Goal: Book appointment/travel/reservation

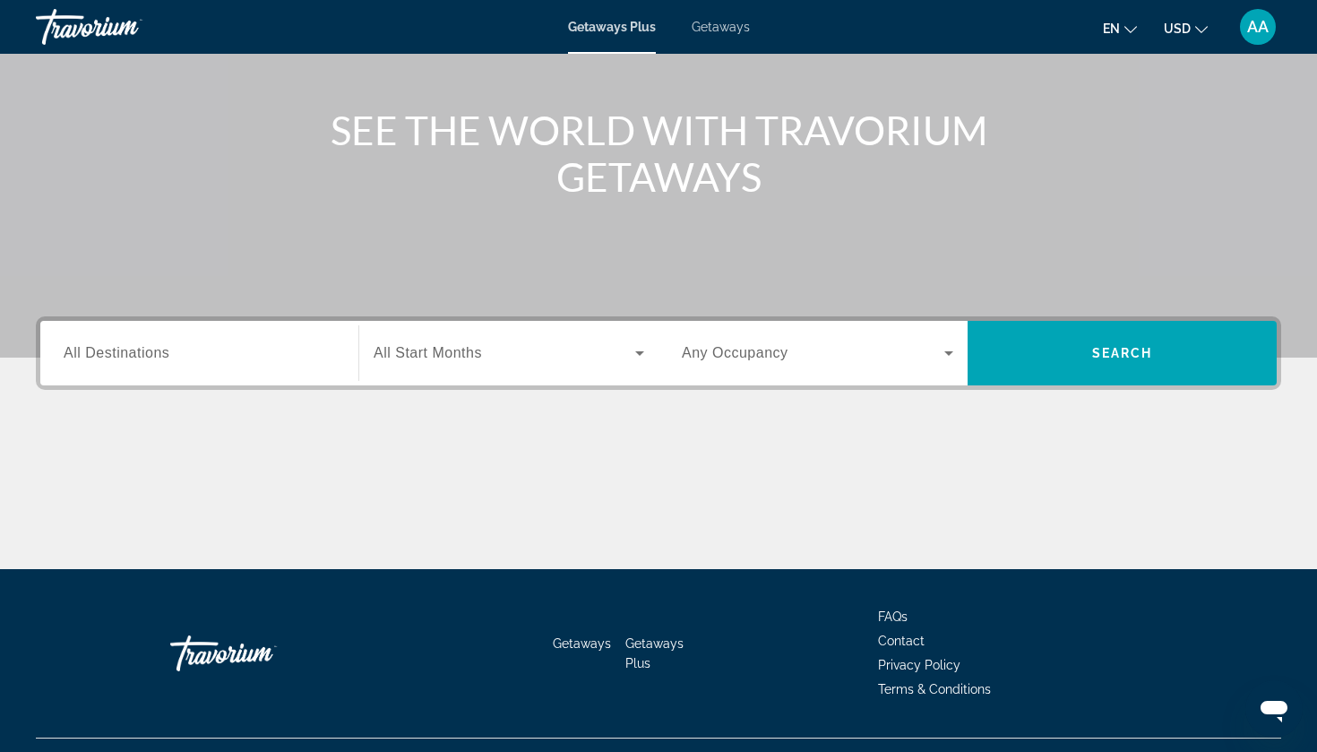
scroll to position [181, 0]
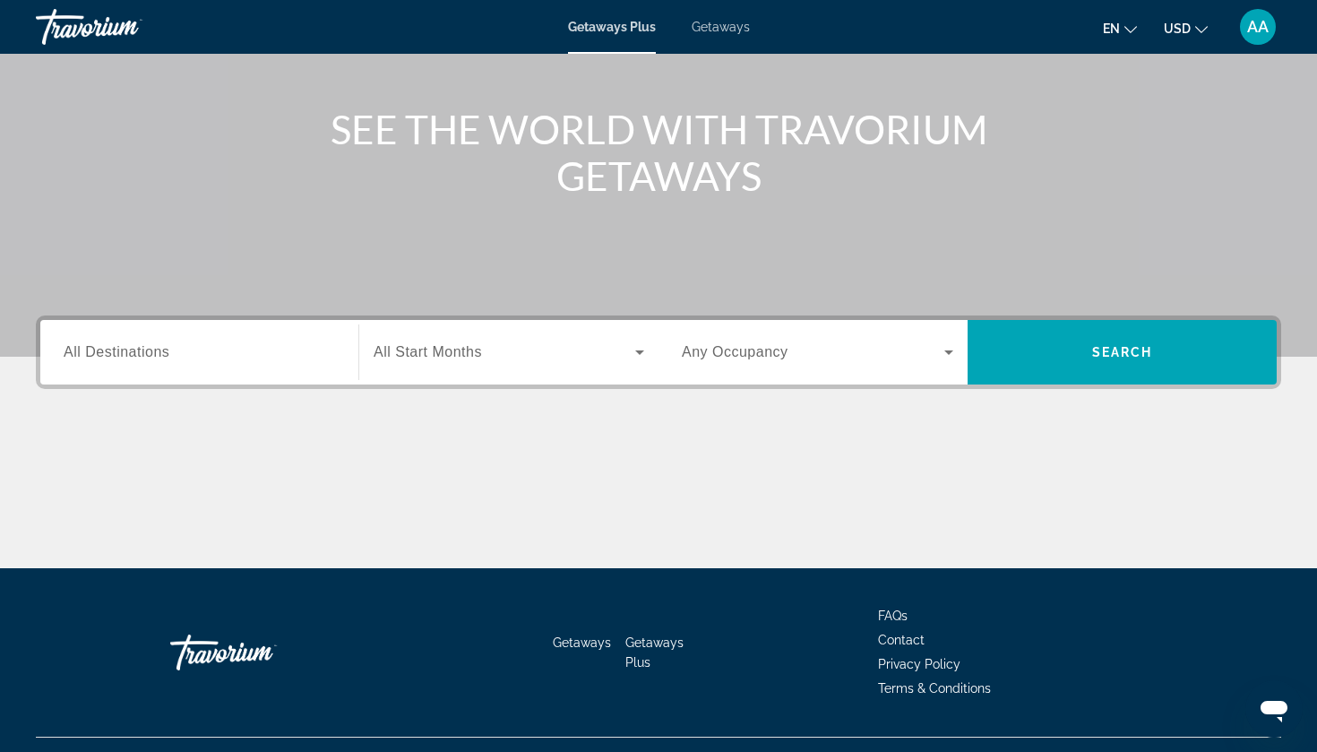
click at [249, 379] on div "Destination All Destinations" at bounding box center [199, 352] width 300 height 65
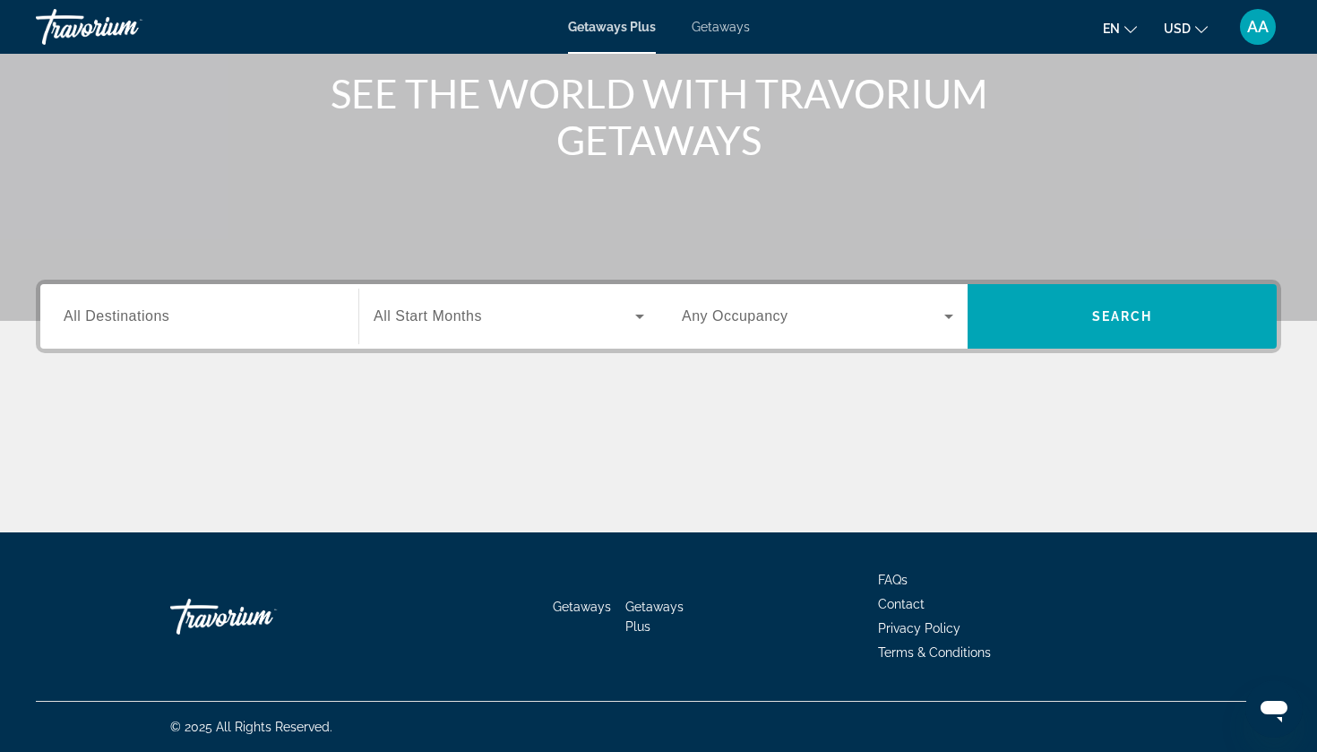
click at [215, 349] on div "Destination All Destinations Start Month All Start Months Occupancy Any Occupan…" at bounding box center [658, 316] width 1245 height 73
click at [168, 322] on span "All Destinations" at bounding box center [117, 315] width 106 height 15
click at [168, 322] on input "Destination All Destinations" at bounding box center [199, 317] width 271 height 22
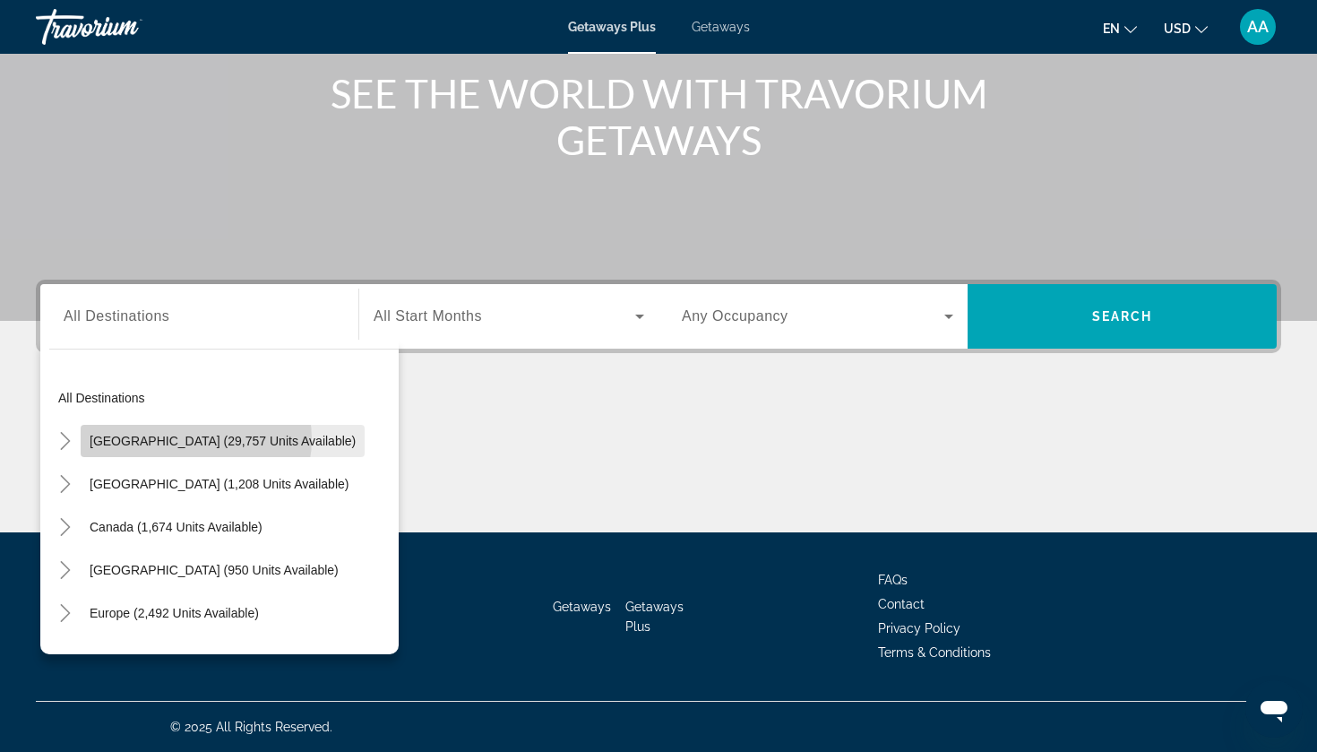
click at [195, 439] on span "[GEOGRAPHIC_DATA] (29,757 units available)" at bounding box center [223, 441] width 266 height 14
type input "**********"
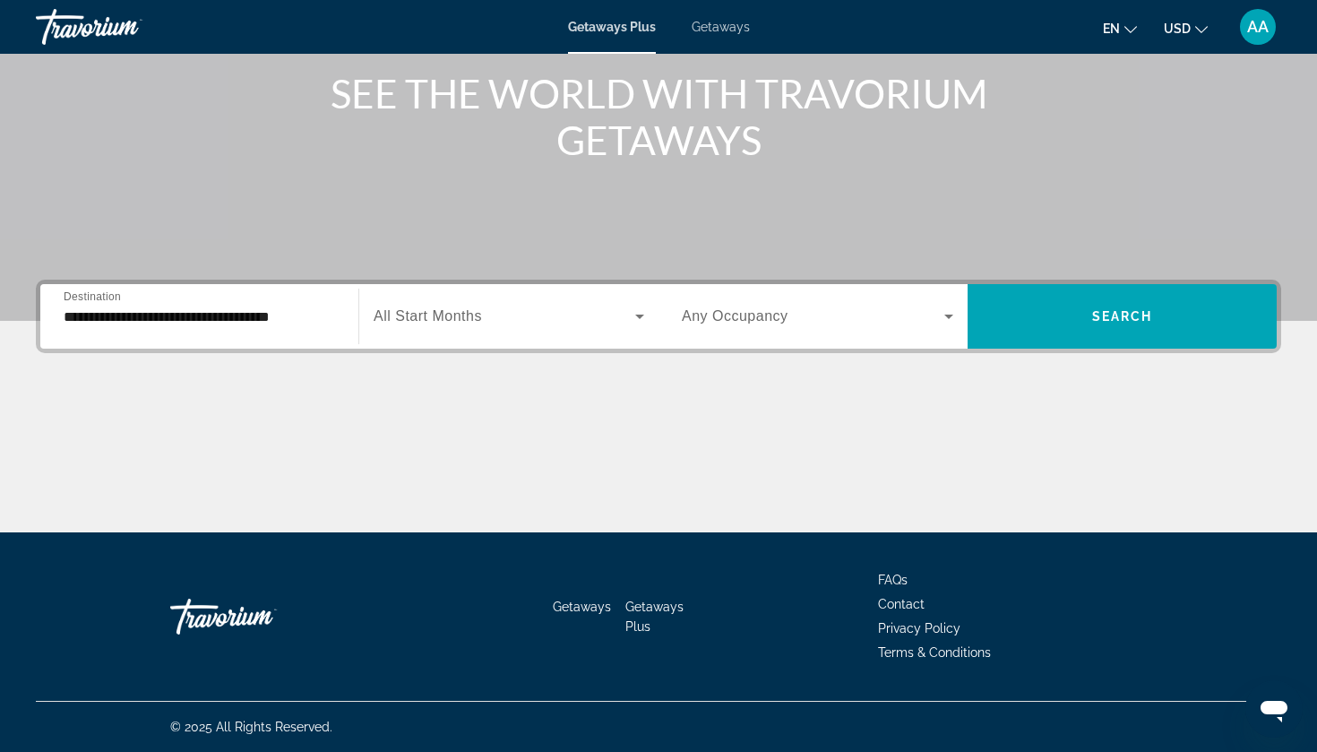
click at [473, 308] on span "All Start Months" at bounding box center [428, 315] width 108 height 15
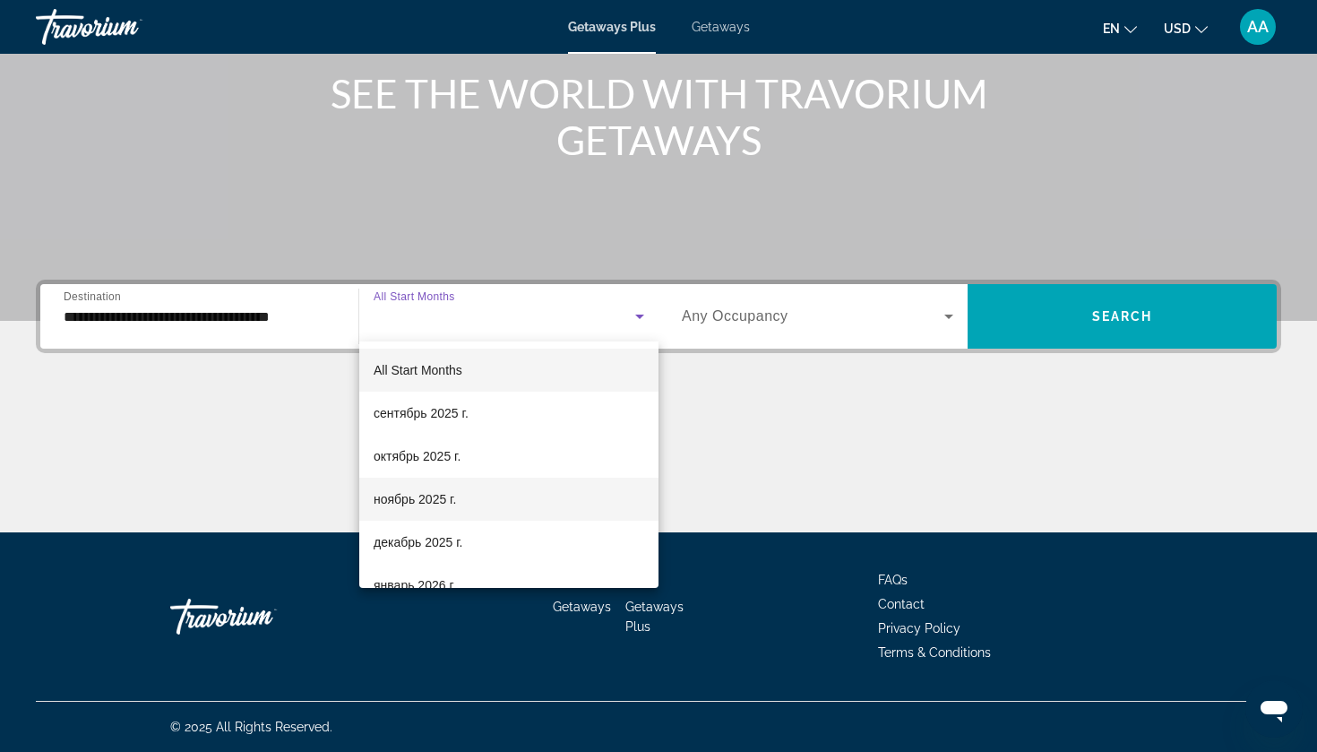
click at [456, 495] on span "ноябрь 2025 г." at bounding box center [415, 499] width 82 height 22
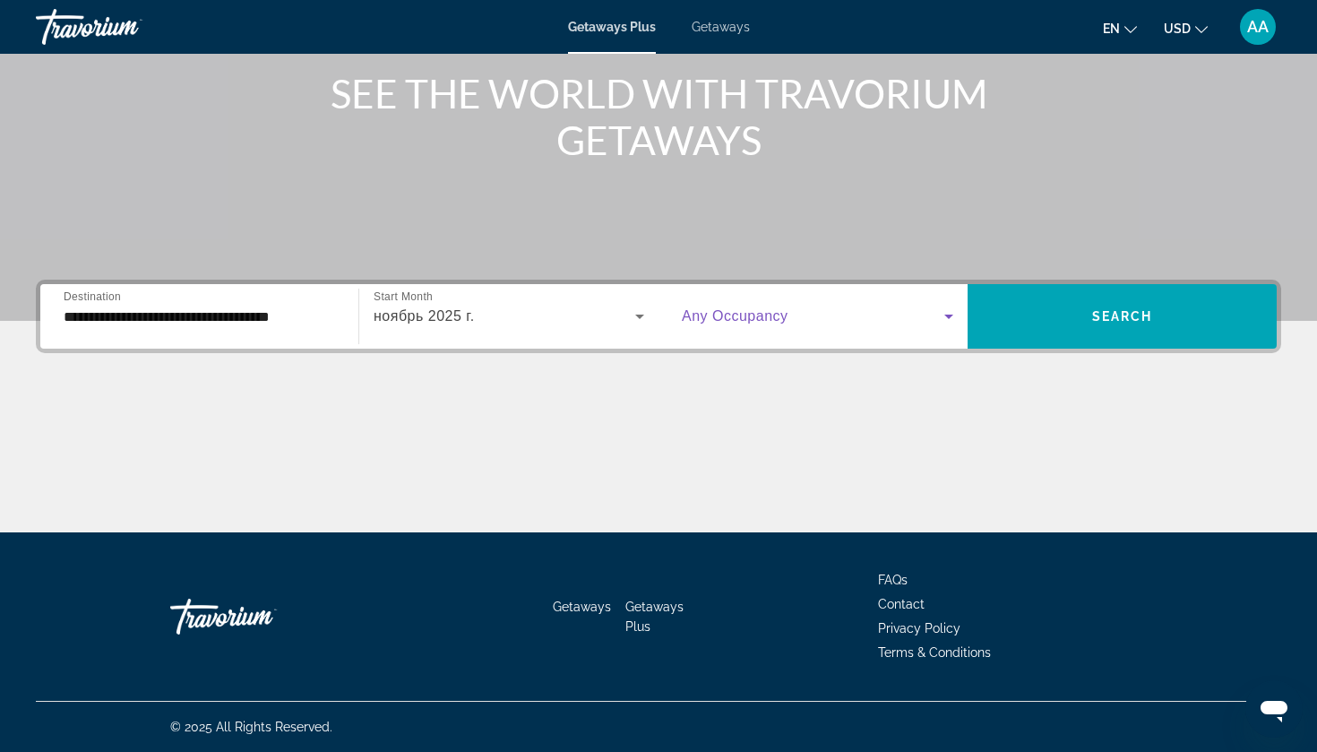
click at [943, 314] on icon "Search widget" at bounding box center [949, 317] width 22 height 22
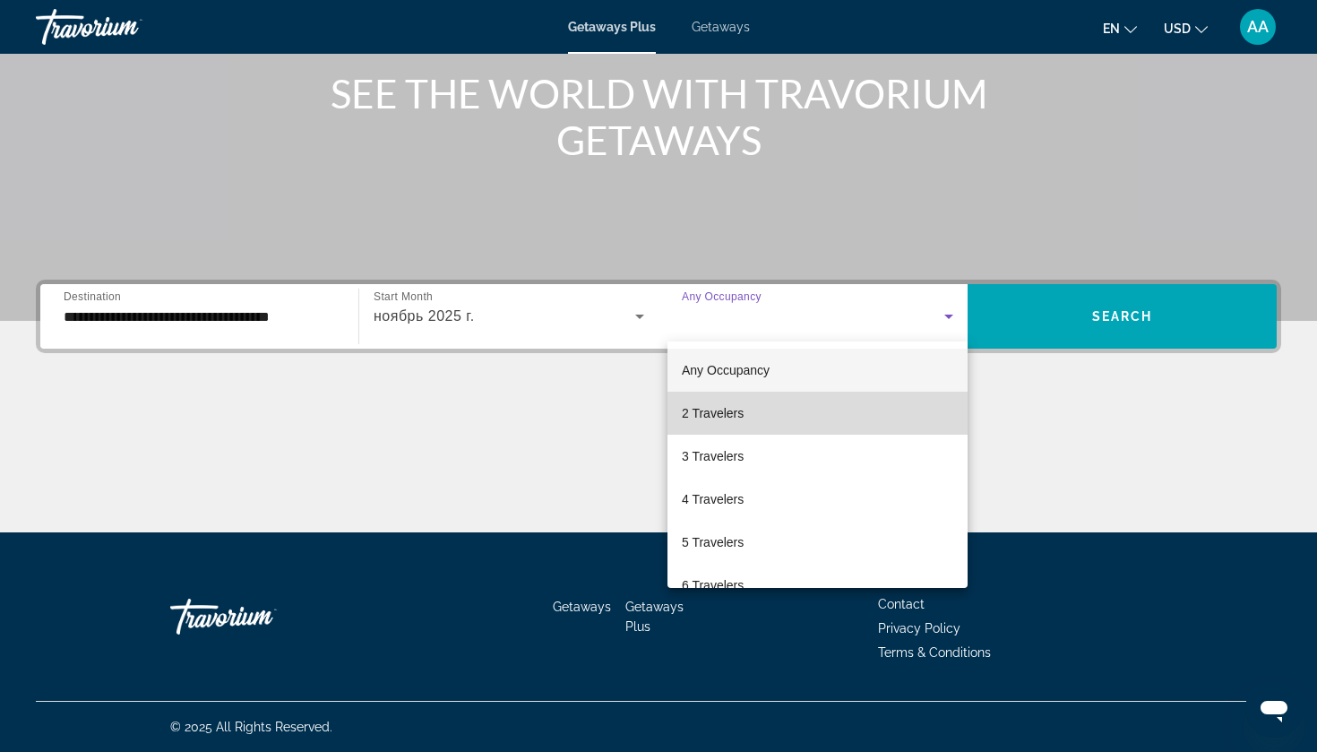
click at [869, 403] on mat-option "2 Travelers" at bounding box center [817, 413] width 300 height 43
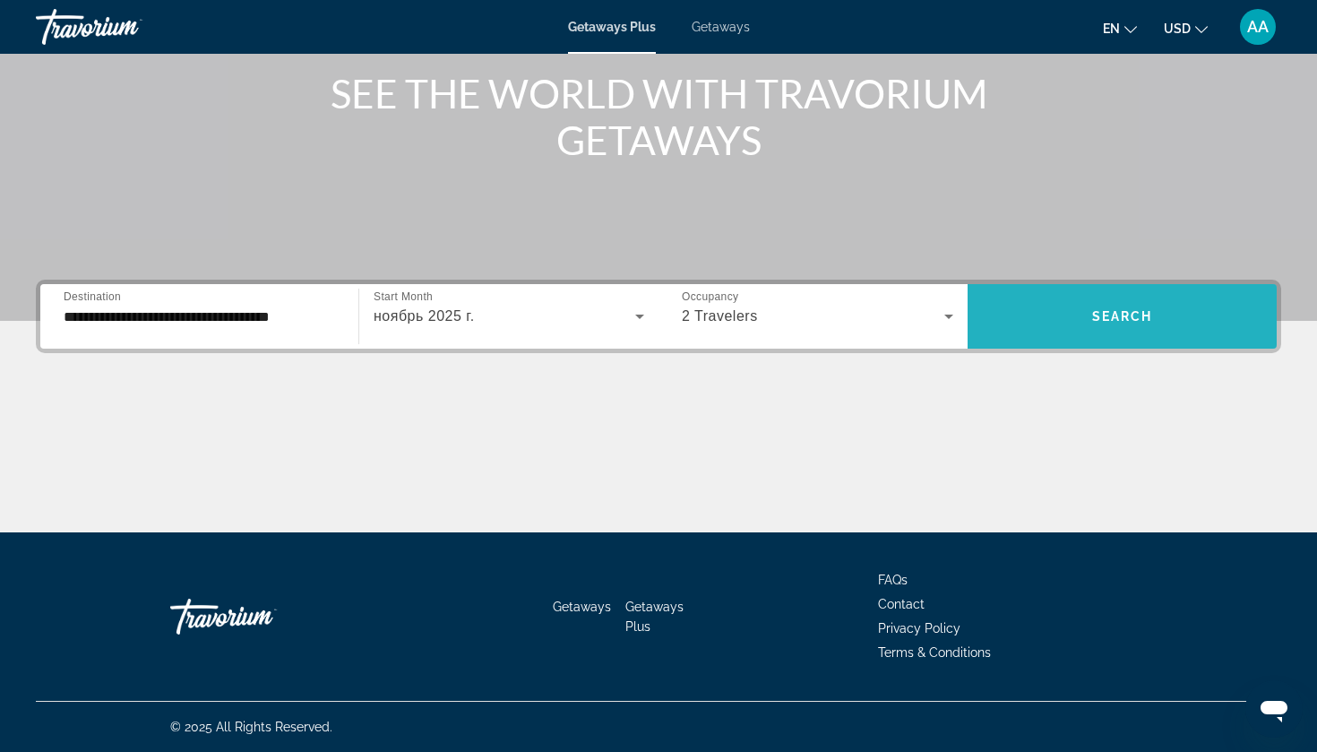
click at [1127, 310] on span "Search" at bounding box center [1122, 316] width 61 height 14
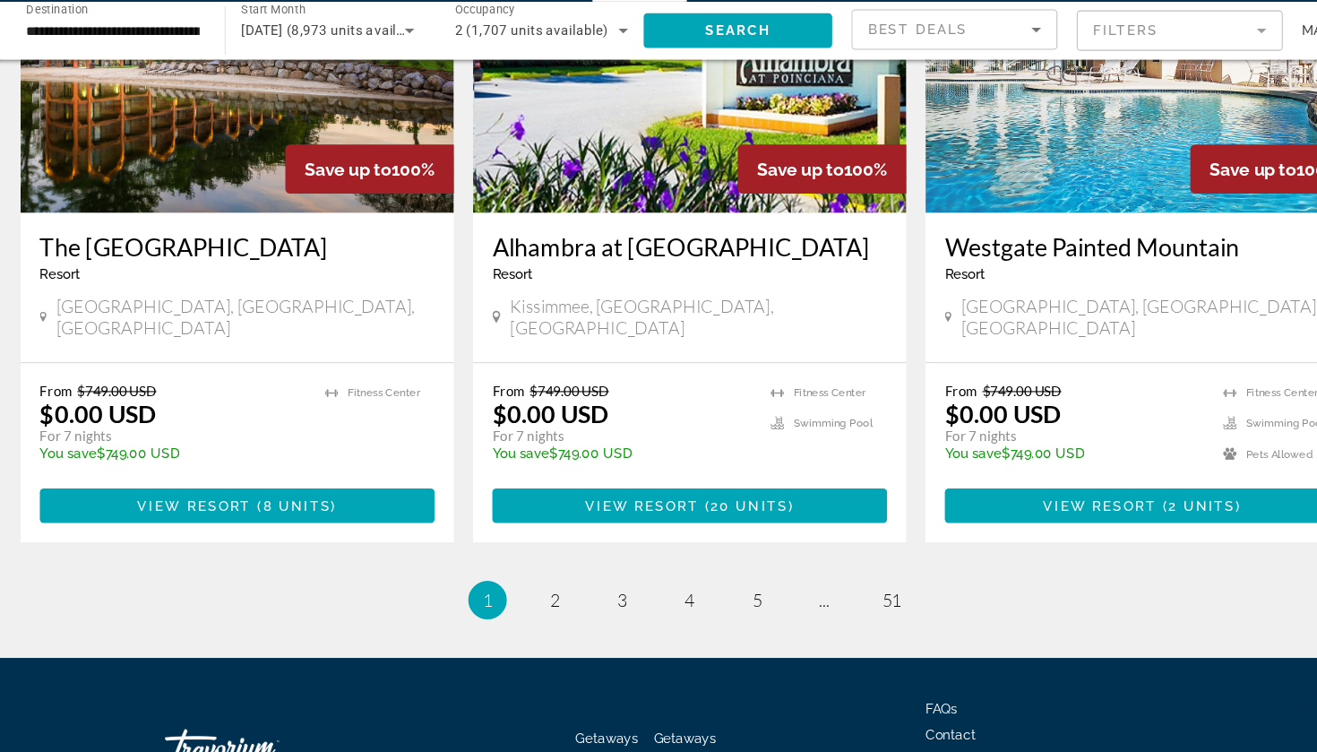
scroll to position [2784, 0]
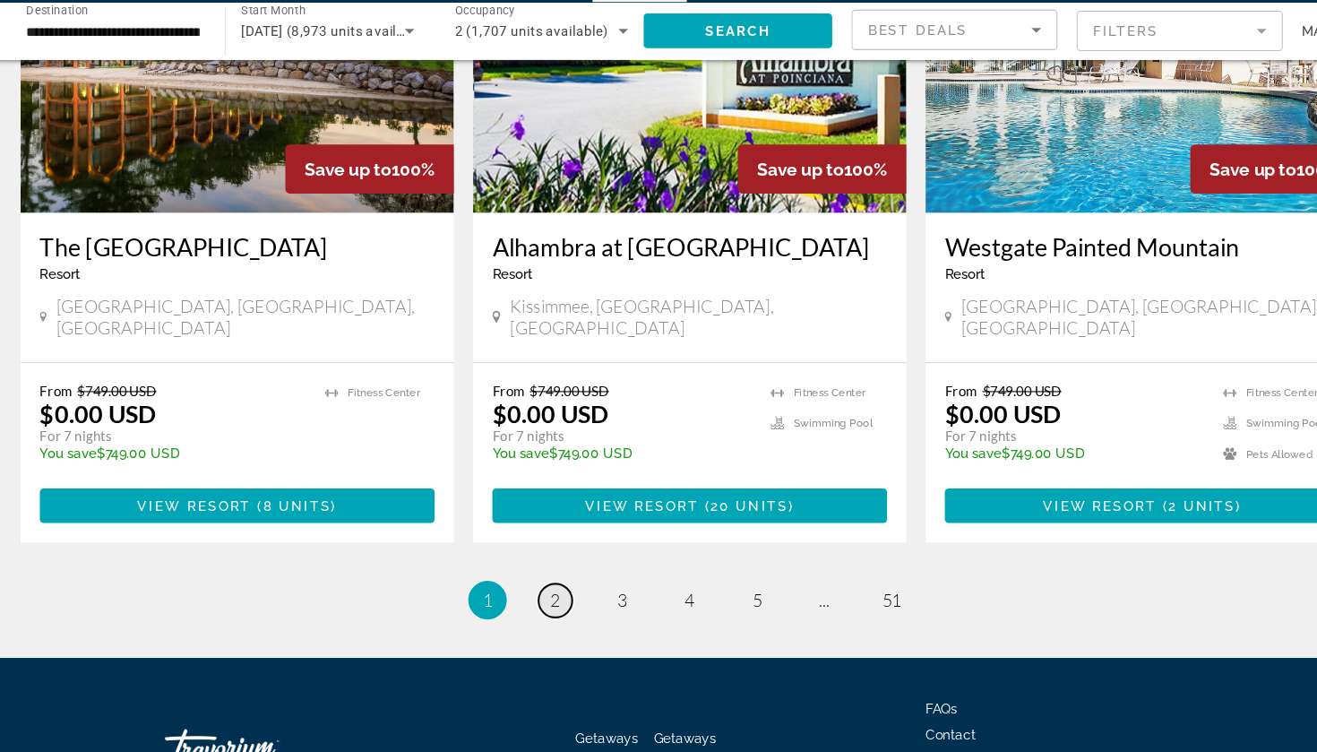
click at [522, 595] on link "page 2" at bounding box center [533, 610] width 31 height 31
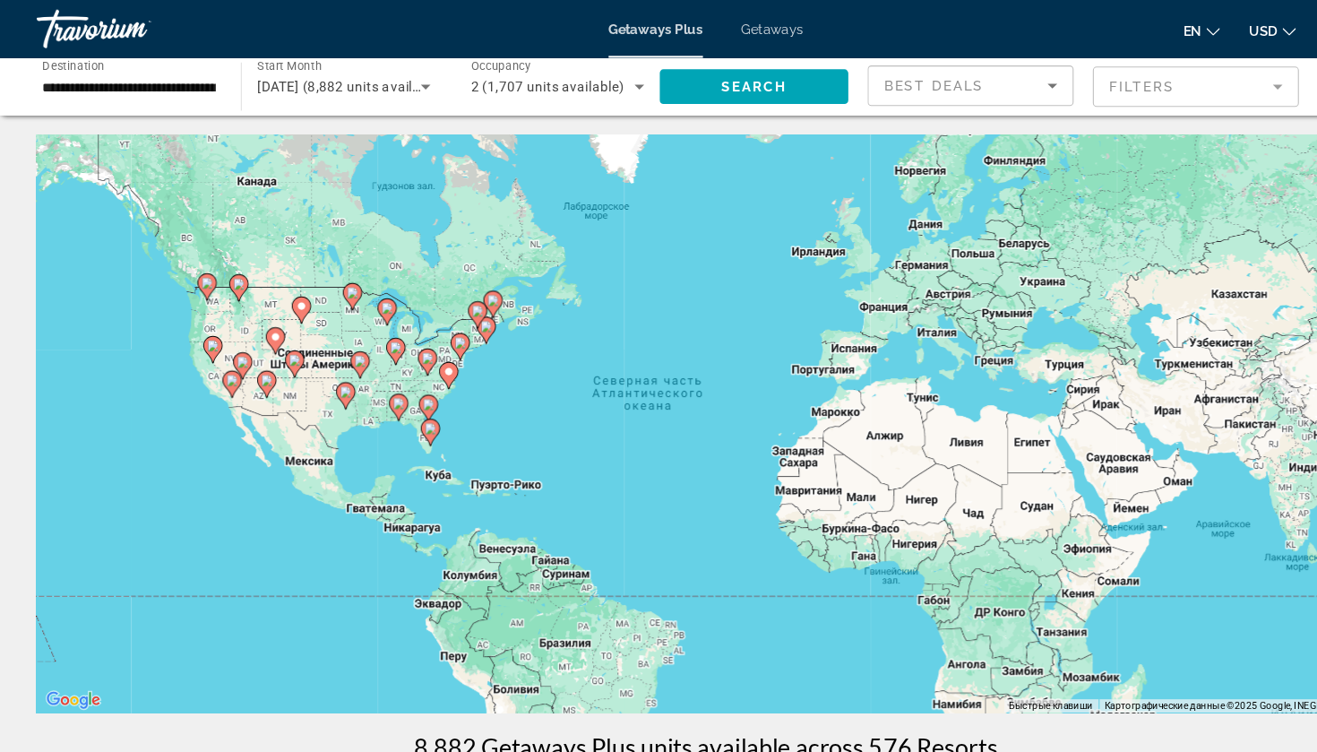
click at [195, 83] on input "**********" at bounding box center [121, 82] width 161 height 22
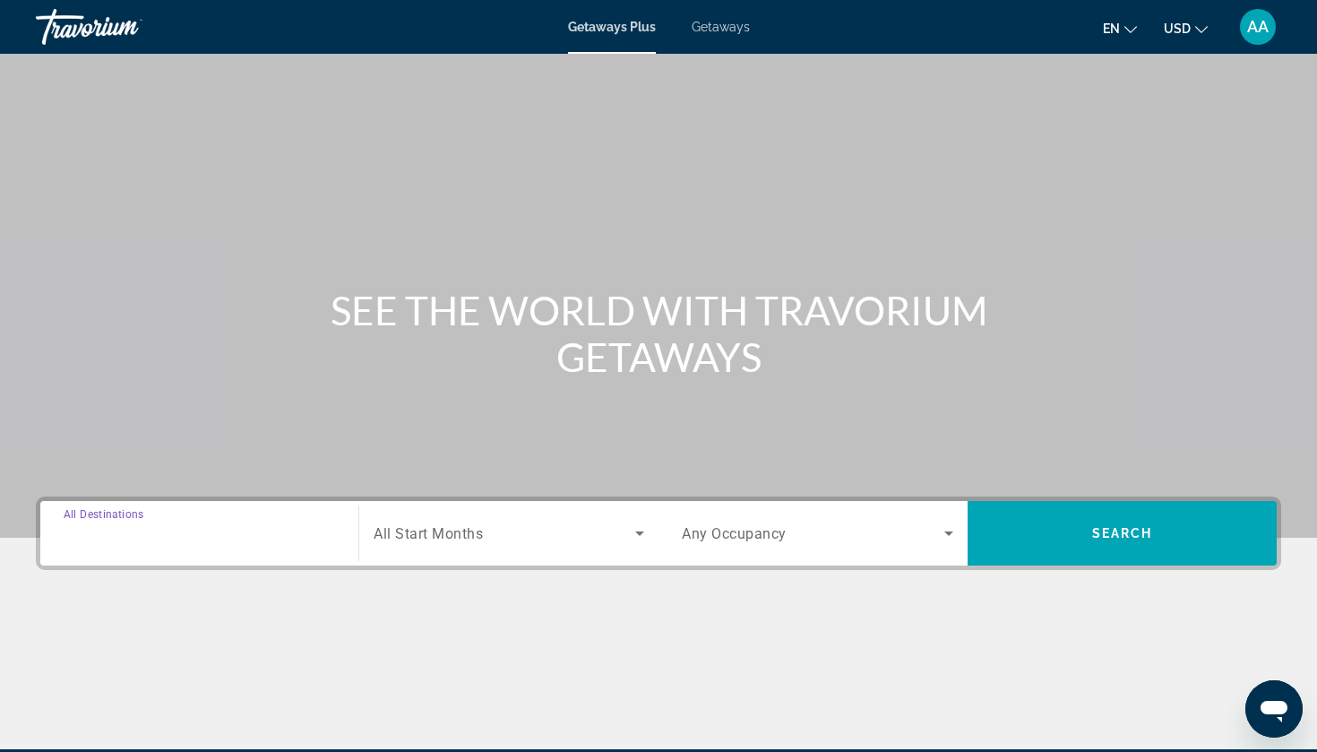
click at [174, 525] on input "Destination All Destinations" at bounding box center [199, 534] width 271 height 22
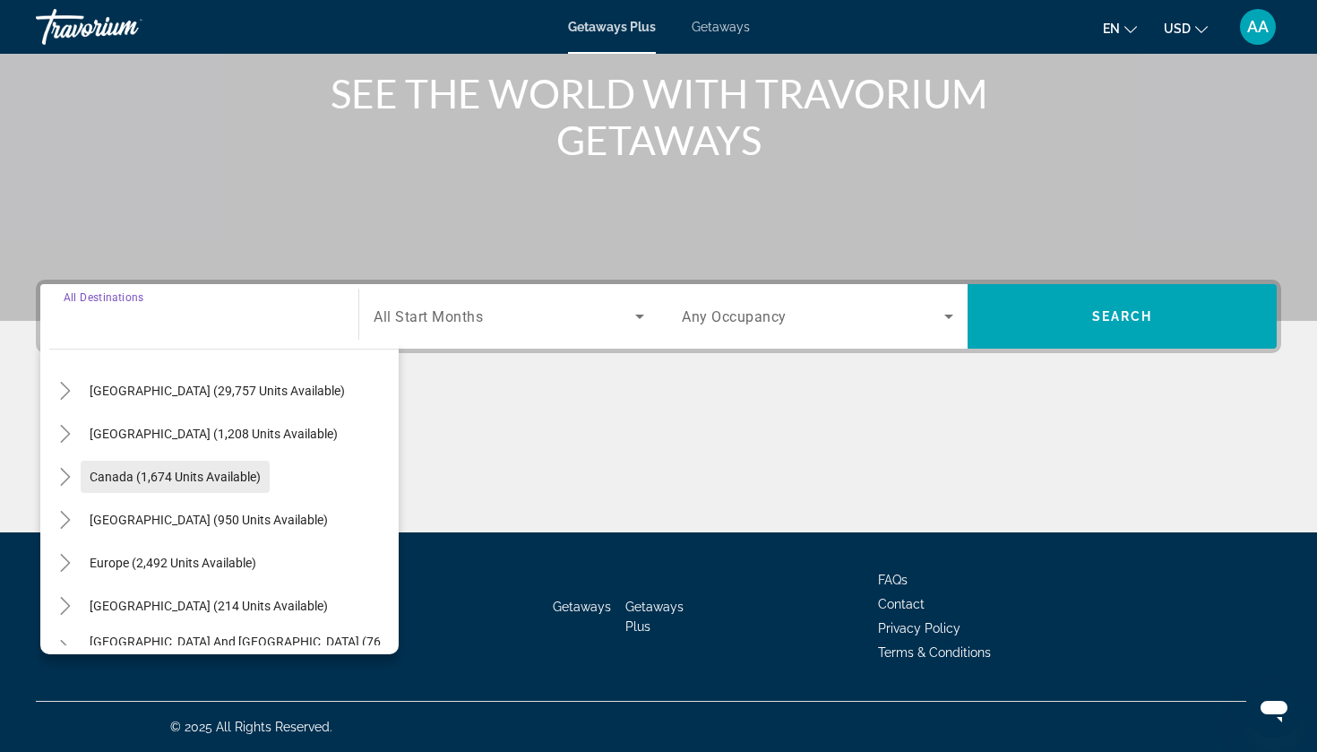
scroll to position [78, 0]
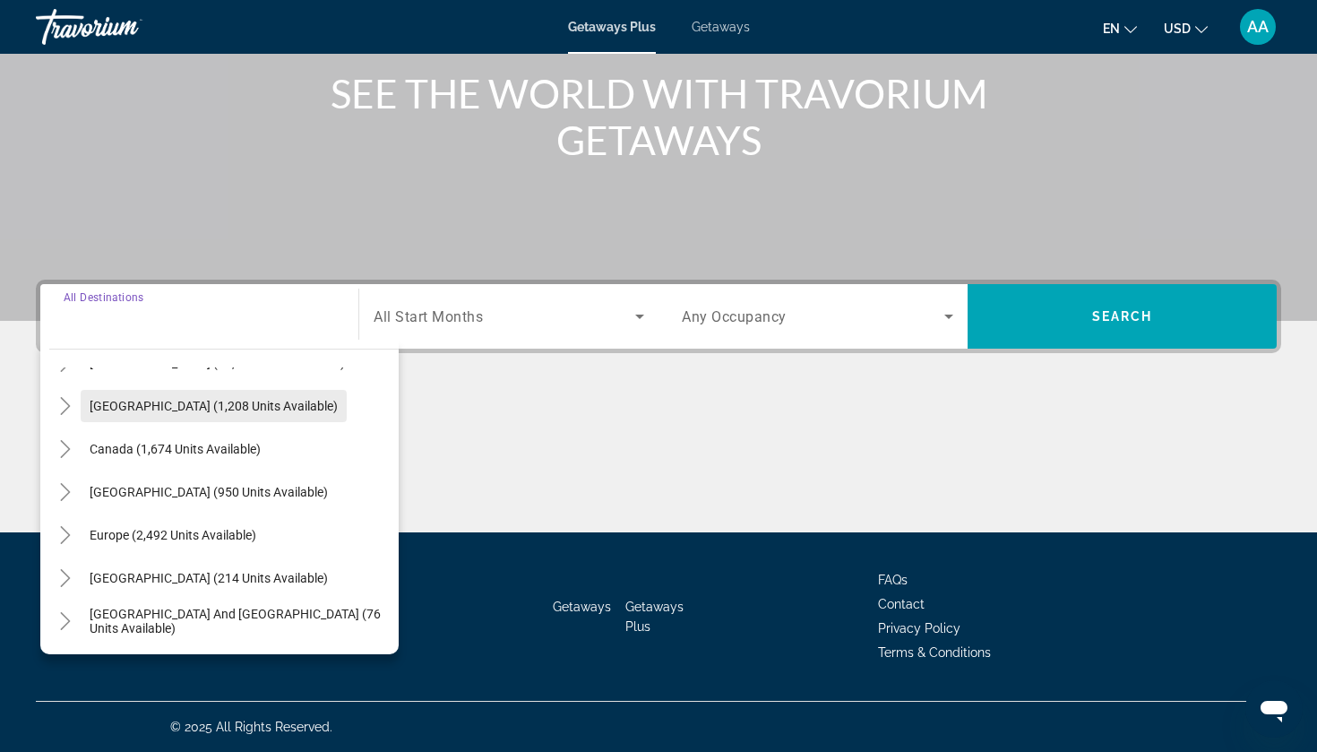
click at [185, 403] on span "[GEOGRAPHIC_DATA] (1,208 units available)" at bounding box center [214, 406] width 248 height 14
type input "**********"
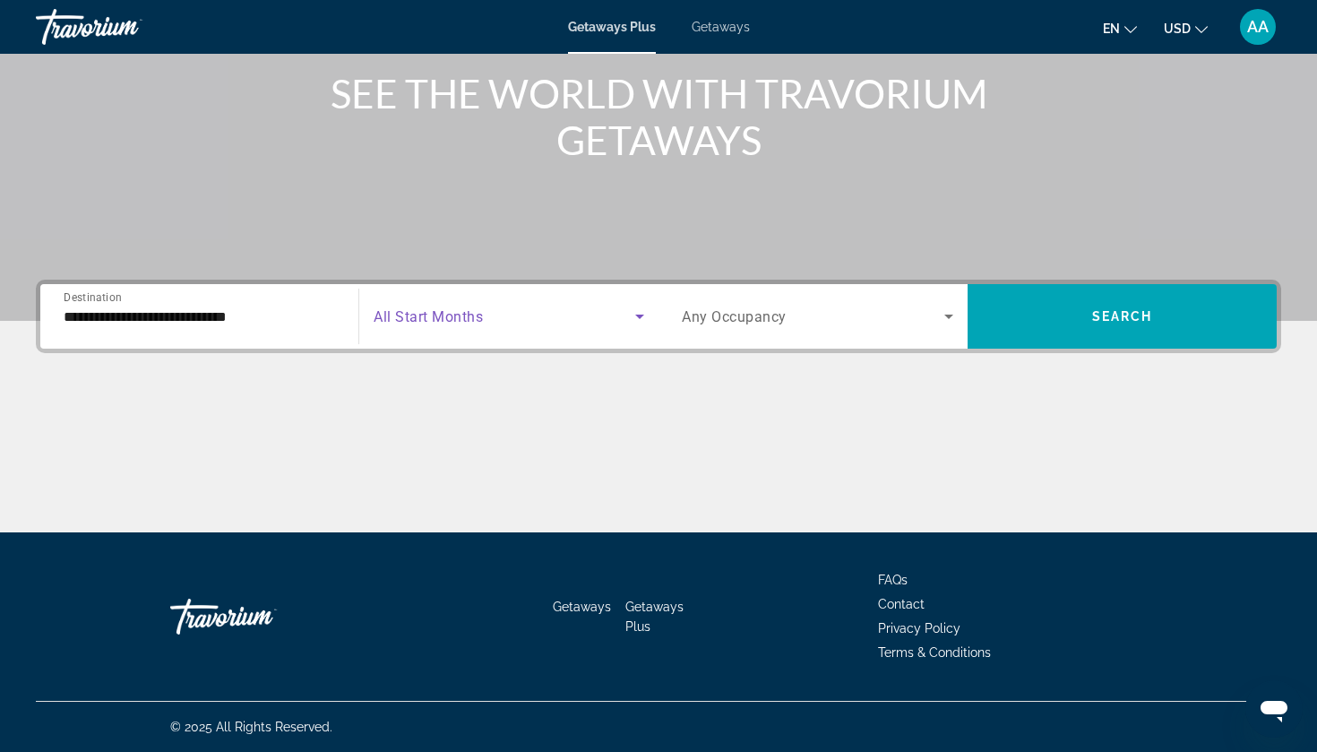
click at [515, 312] on span "Search widget" at bounding box center [505, 317] width 262 height 22
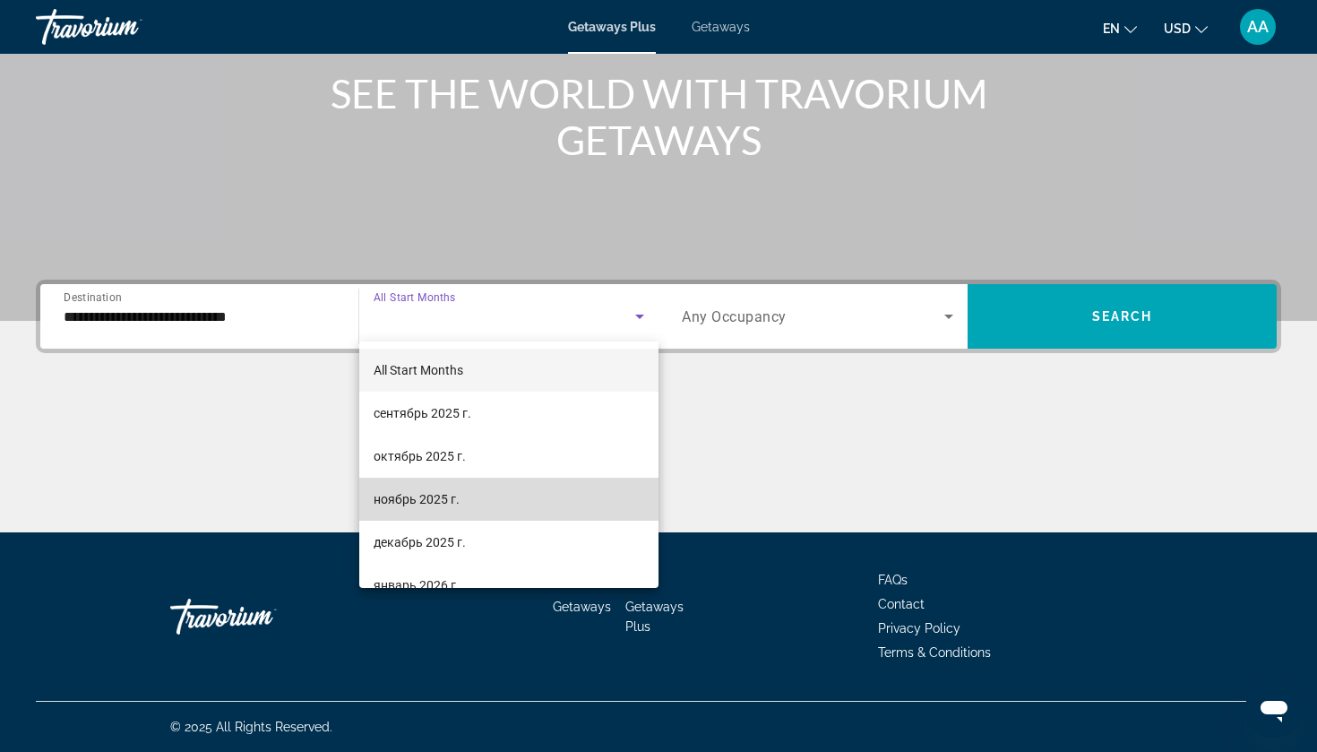
click at [470, 507] on mat-option "ноябрь 2025 г." at bounding box center [508, 499] width 299 height 43
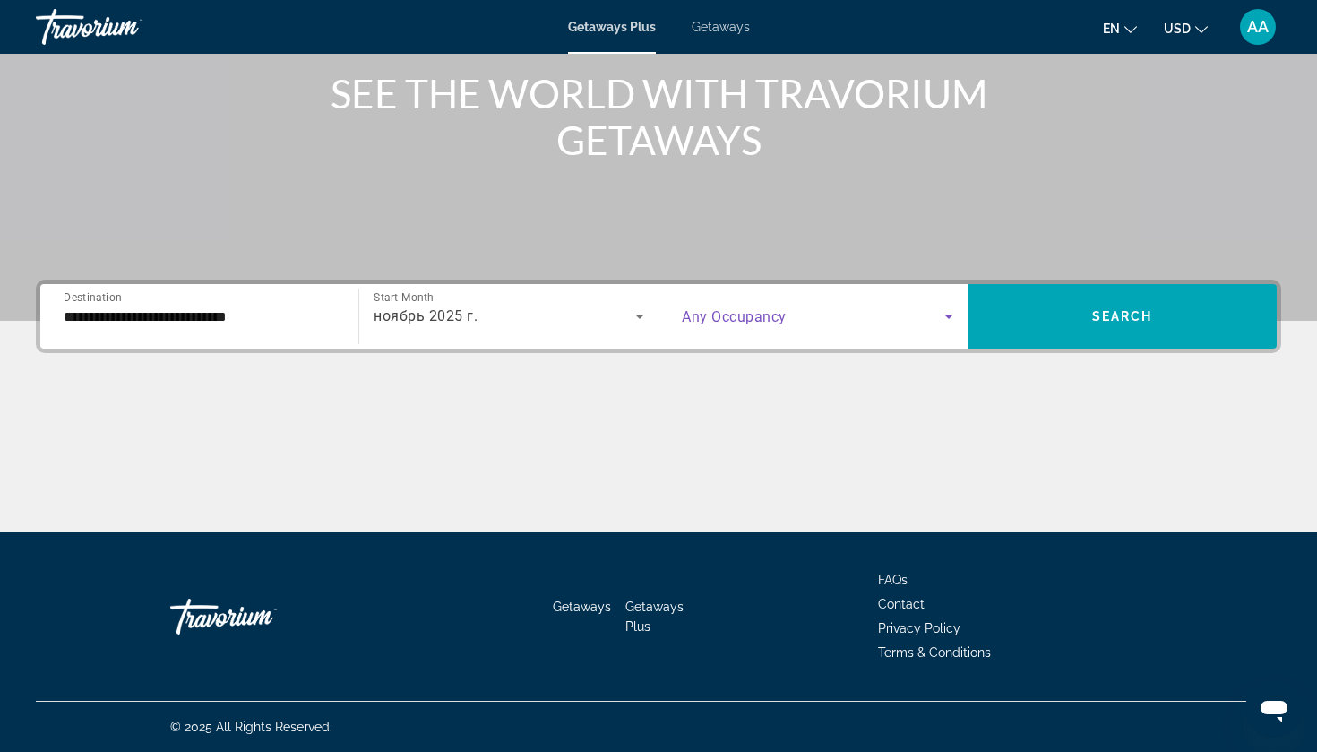
click at [944, 319] on icon "Search widget" at bounding box center [949, 317] width 22 height 22
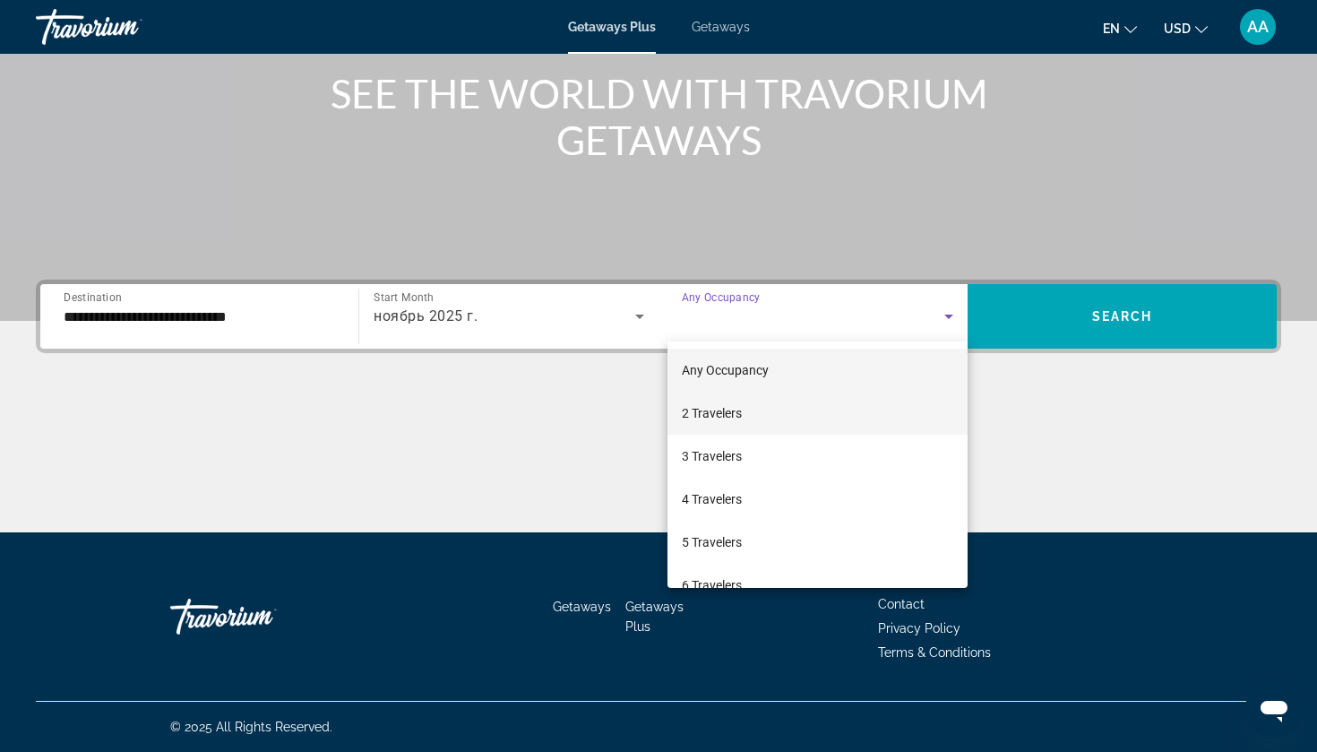
click at [900, 412] on mat-option "2 Travelers" at bounding box center [817, 413] width 300 height 43
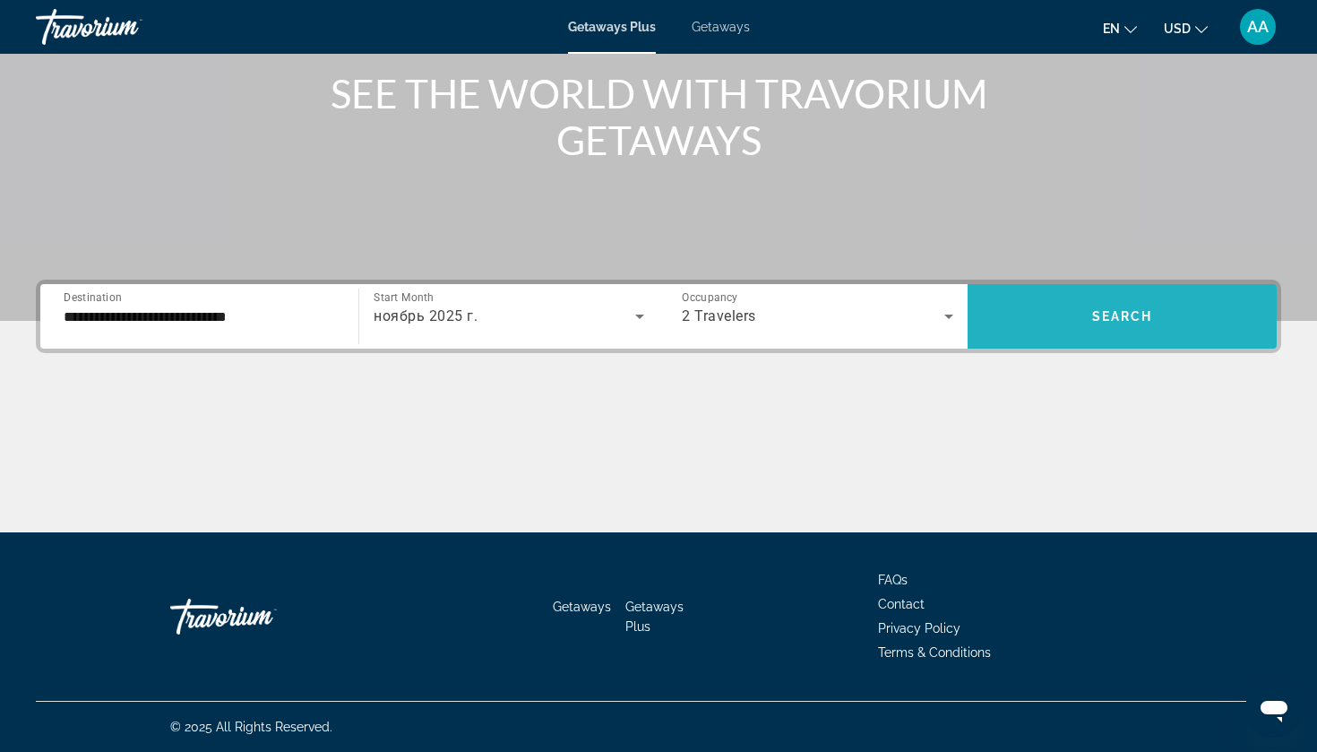
click at [1173, 318] on span "Search widget" at bounding box center [1122, 316] width 309 height 43
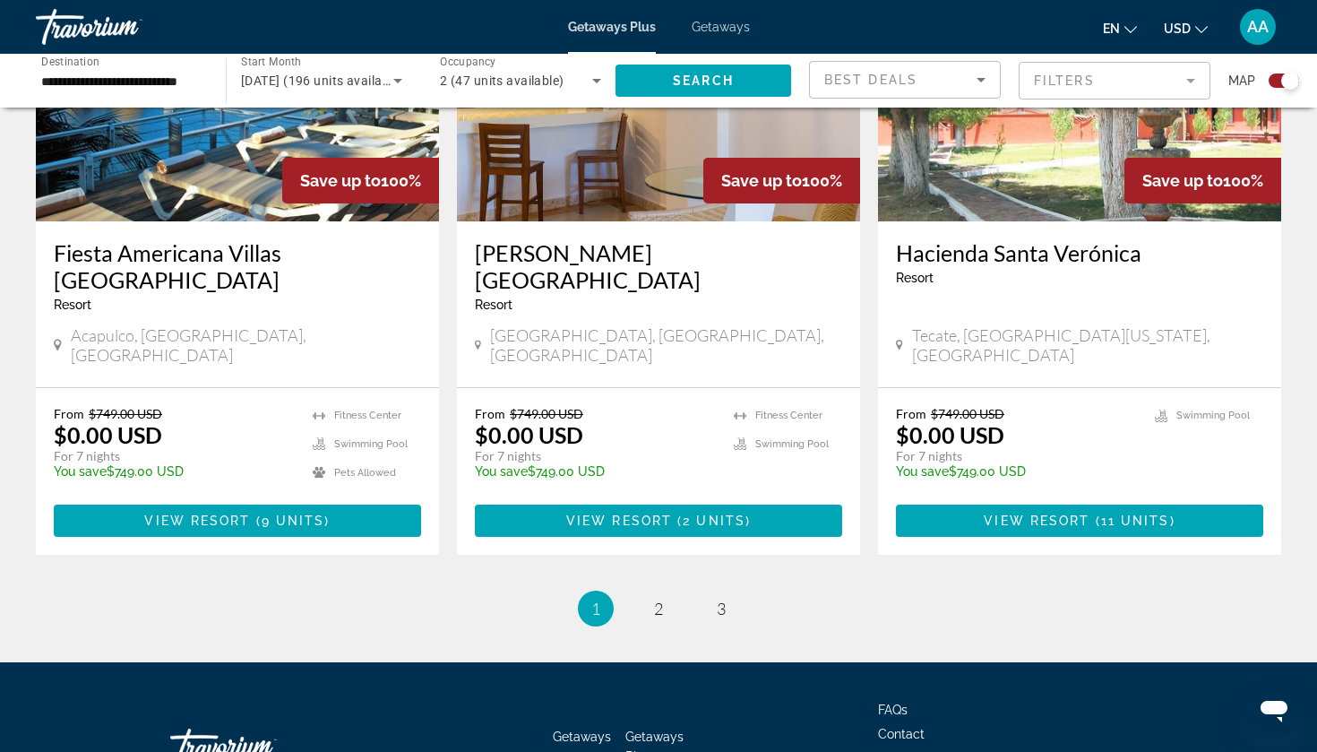
scroll to position [2757, 0]
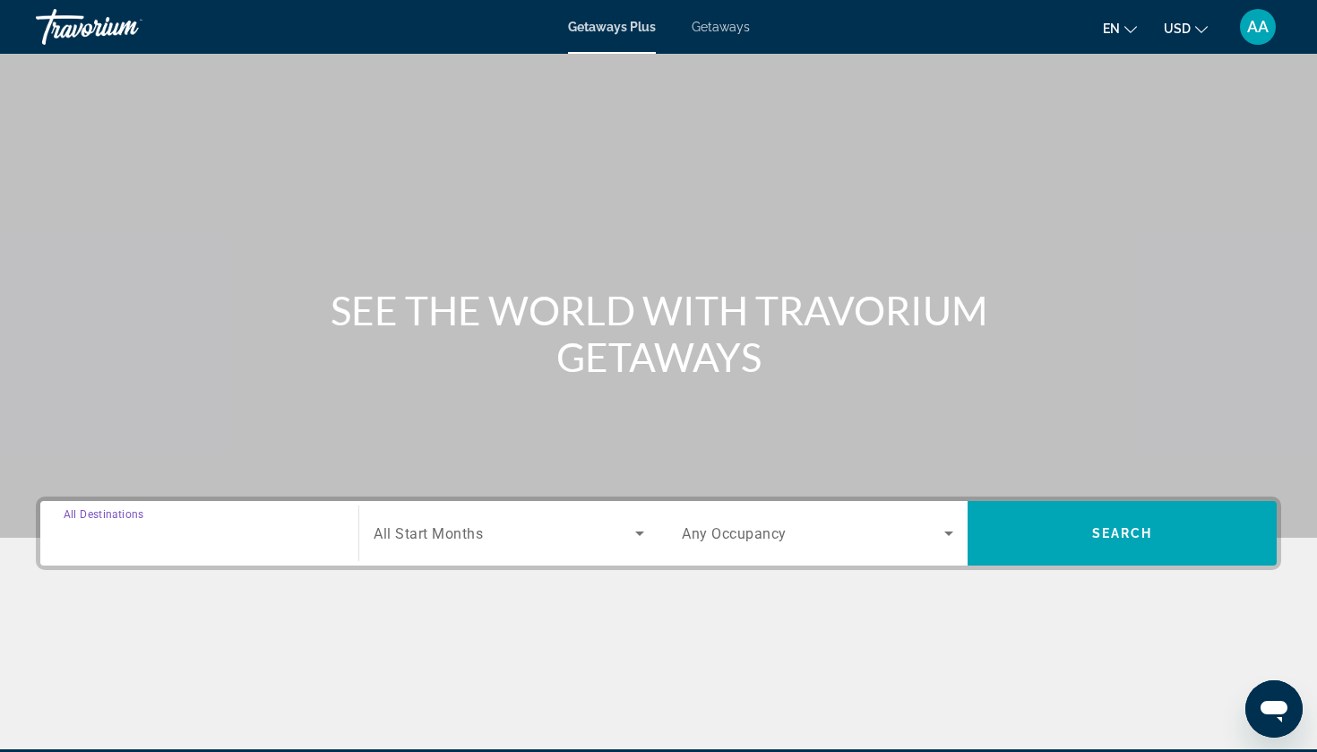
click at [206, 527] on input "Destination All Destinations" at bounding box center [199, 534] width 271 height 22
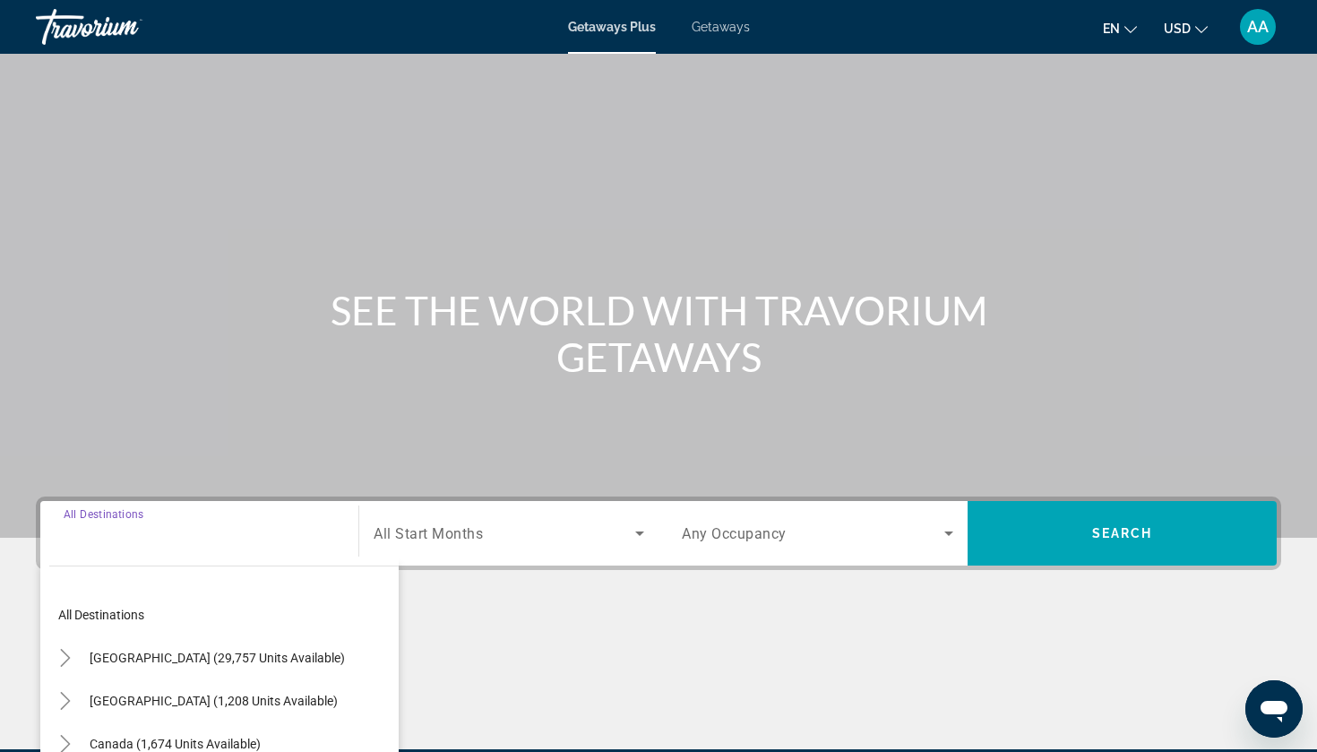
scroll to position [217, 0]
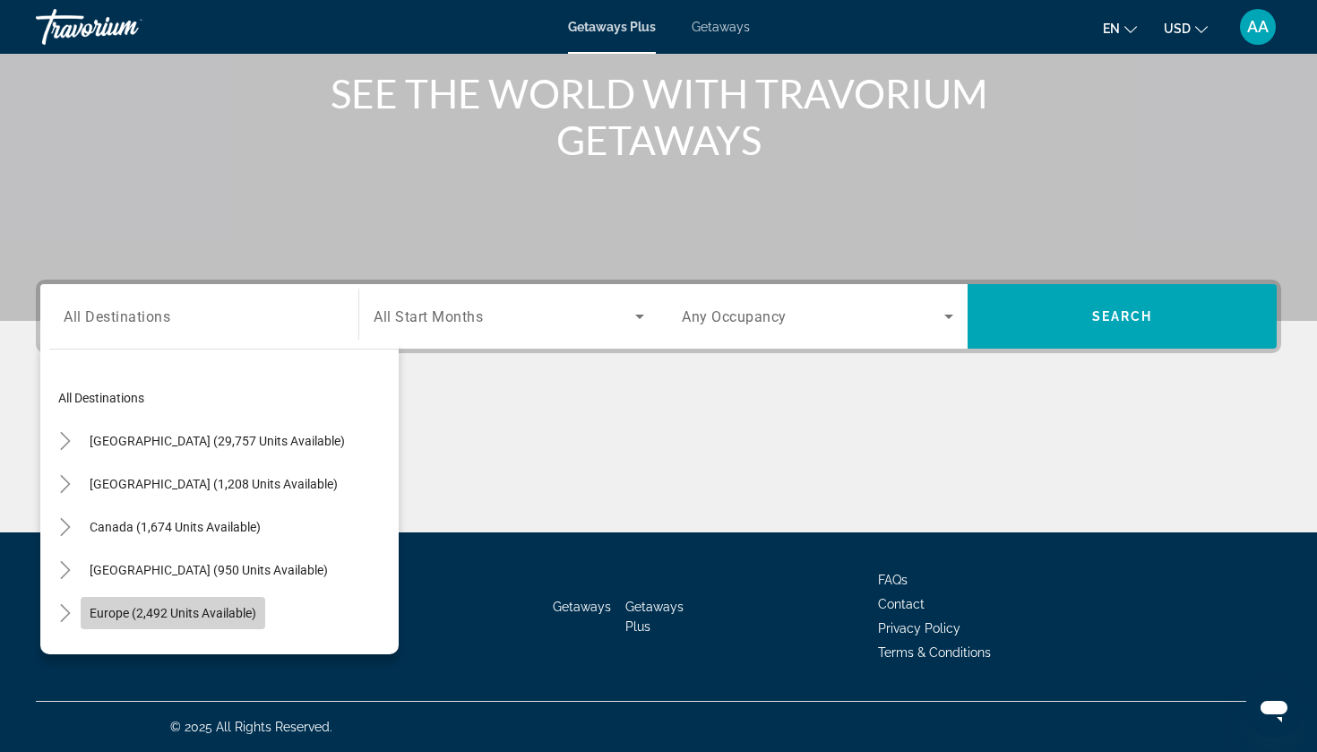
click at [173, 614] on span "Europe (2,492 units available)" at bounding box center [173, 613] width 167 height 14
type input "**********"
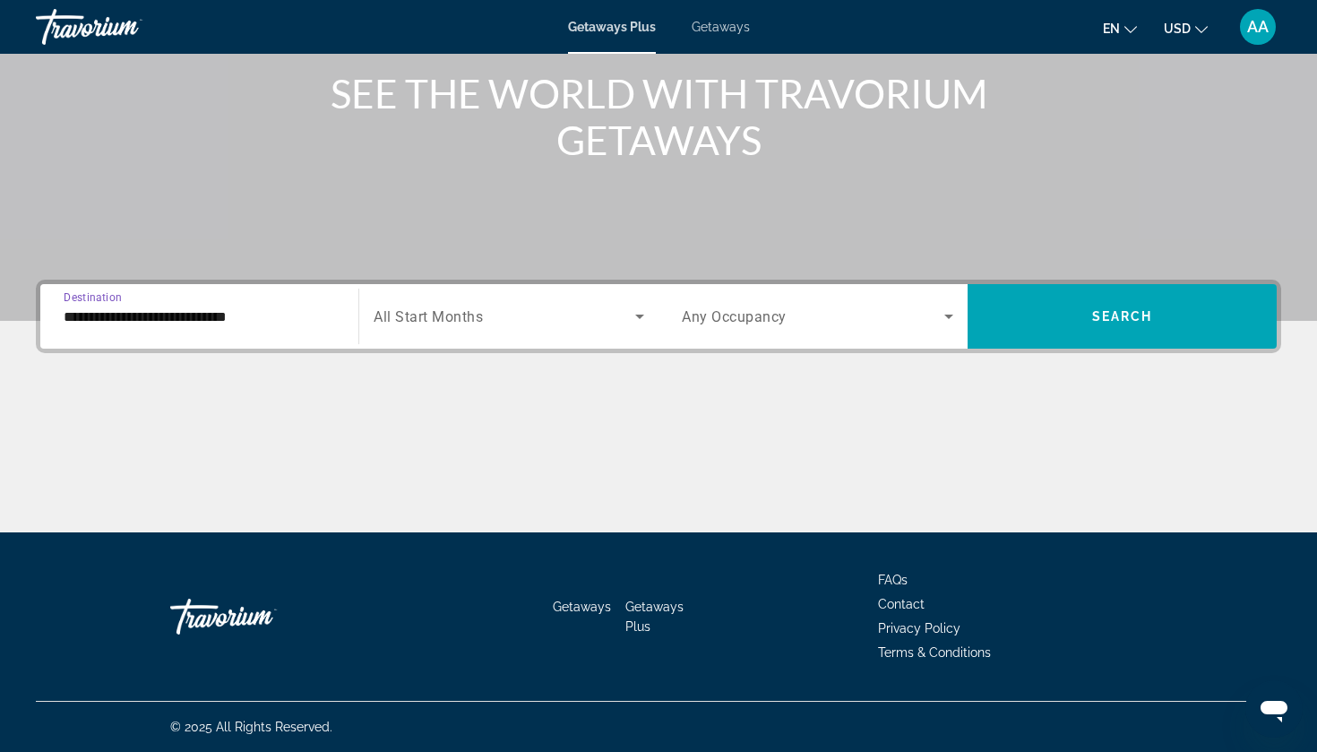
click at [633, 318] on icon "Search widget" at bounding box center [640, 317] width 22 height 22
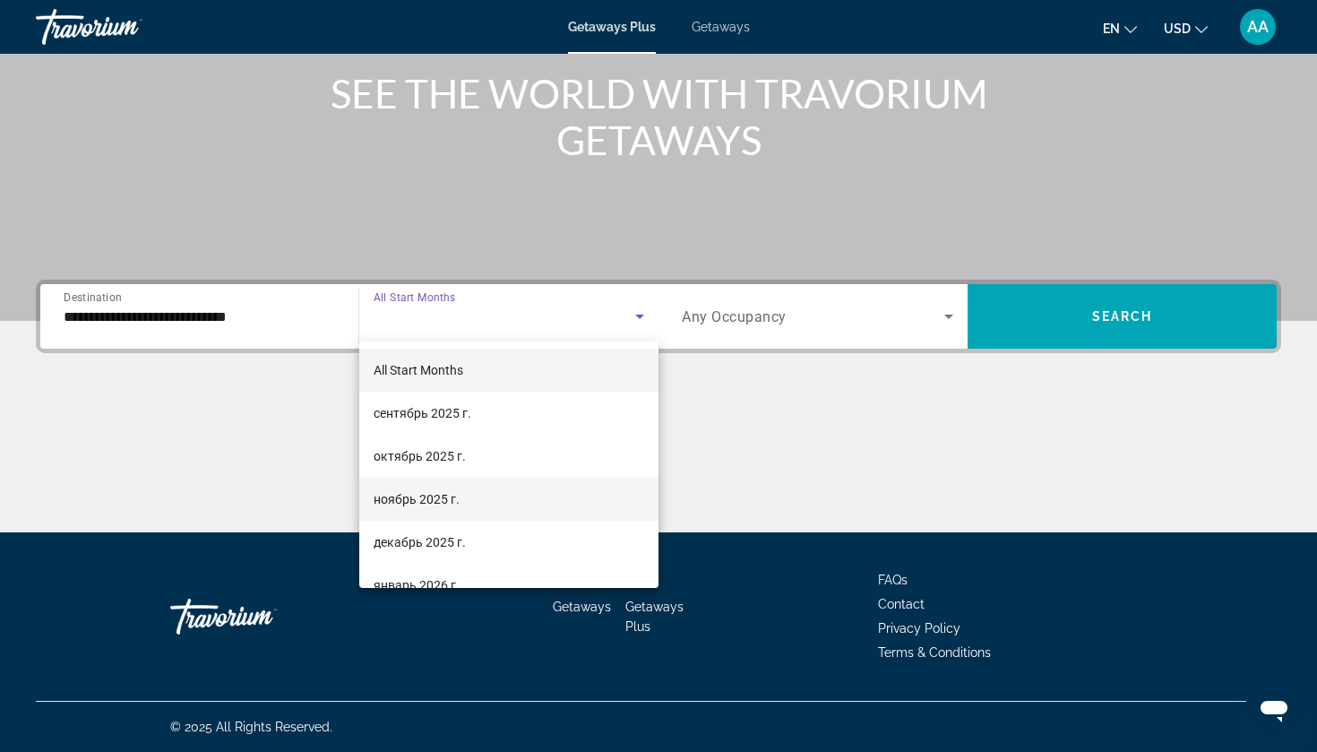
click at [530, 510] on mat-option "ноябрь 2025 г." at bounding box center [508, 499] width 299 height 43
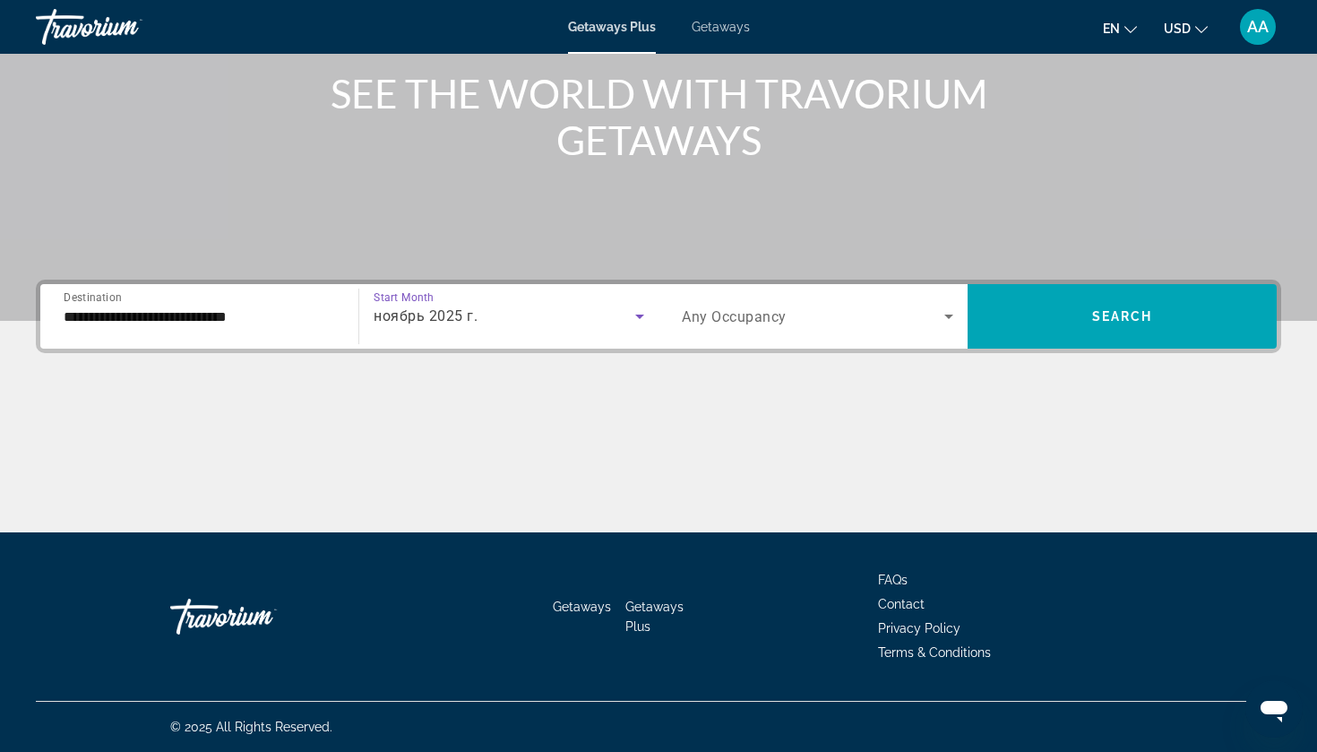
click at [943, 320] on icon "Search widget" at bounding box center [949, 317] width 22 height 22
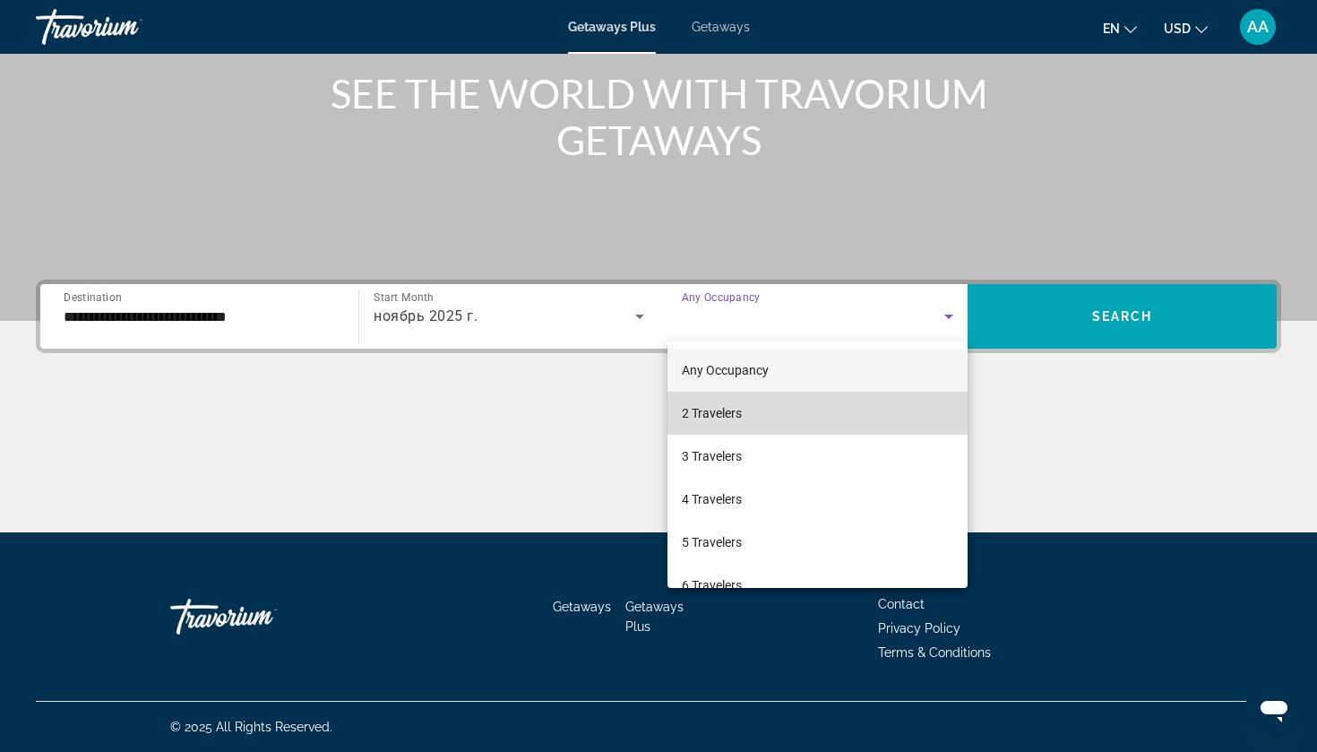
click at [874, 410] on mat-option "2 Travelers" at bounding box center [817, 413] width 300 height 43
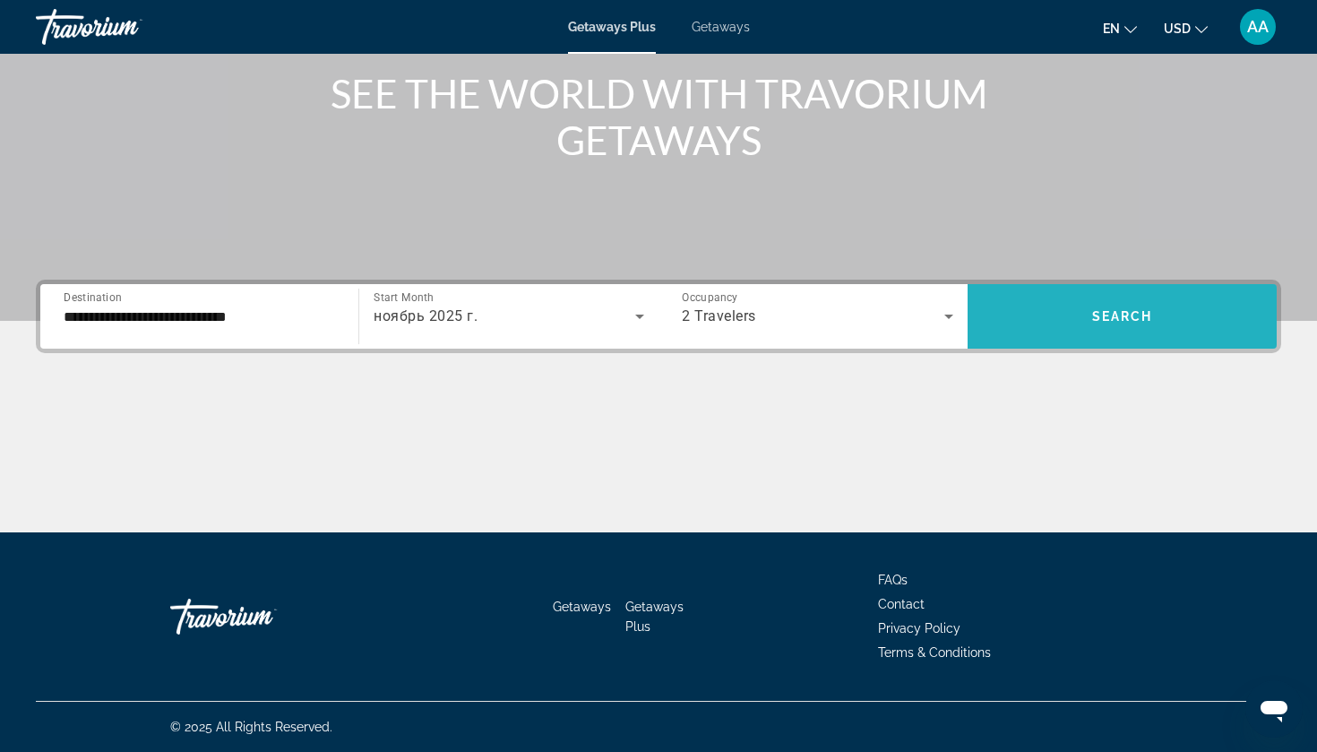
click at [1123, 322] on span "Search" at bounding box center [1122, 316] width 61 height 14
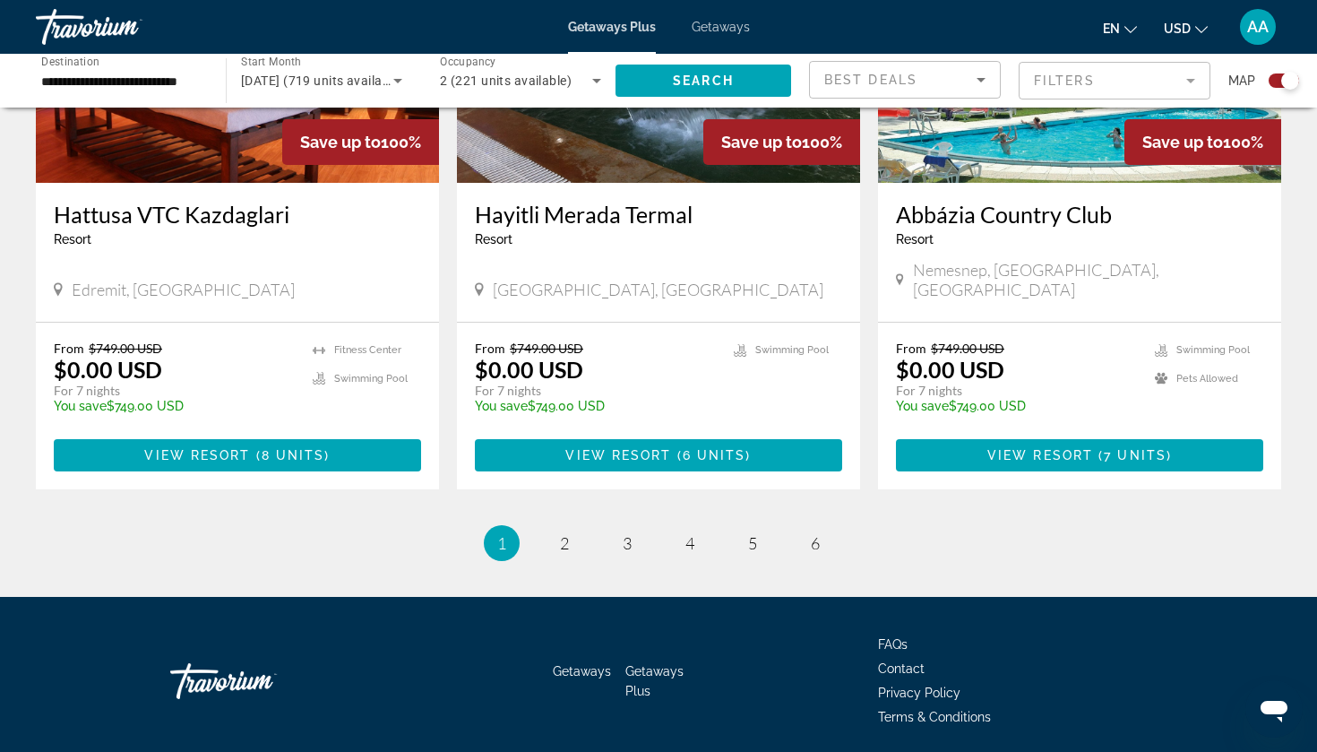
scroll to position [2703, 0]
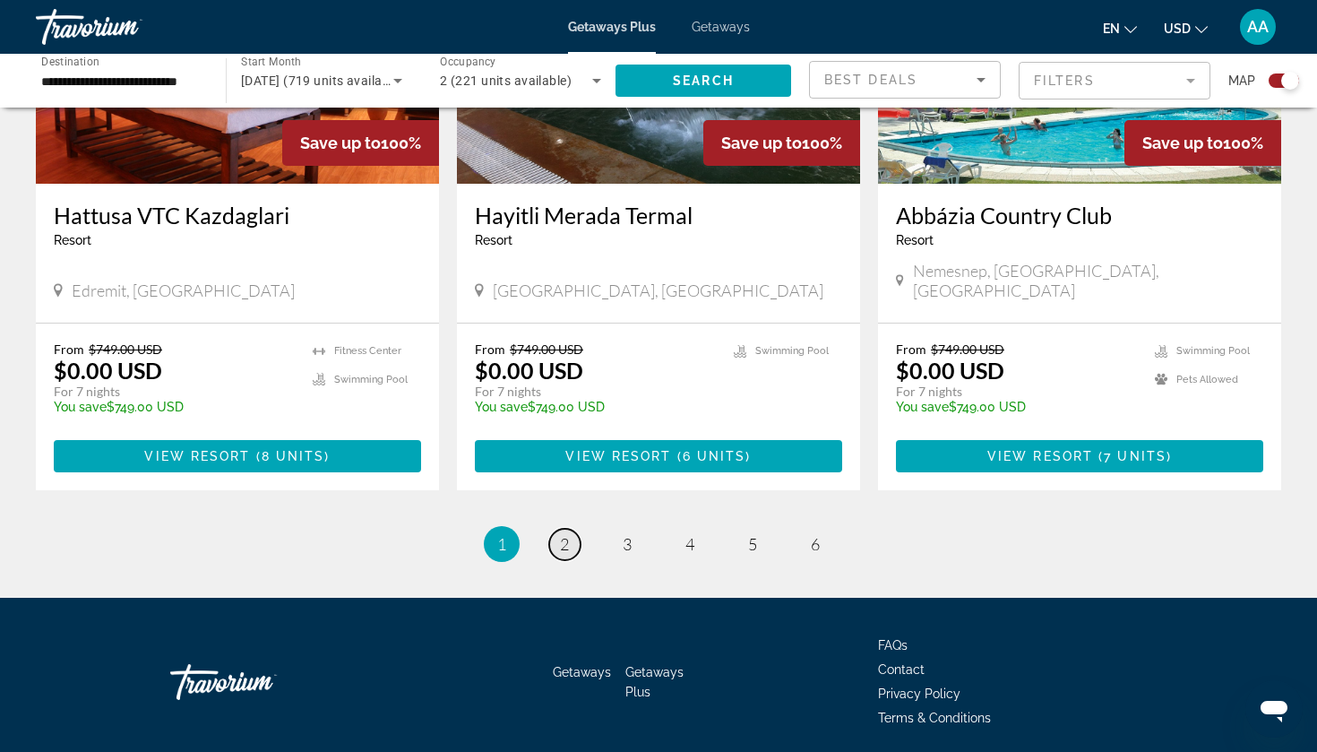
click at [563, 534] on span "2" at bounding box center [564, 544] width 9 height 20
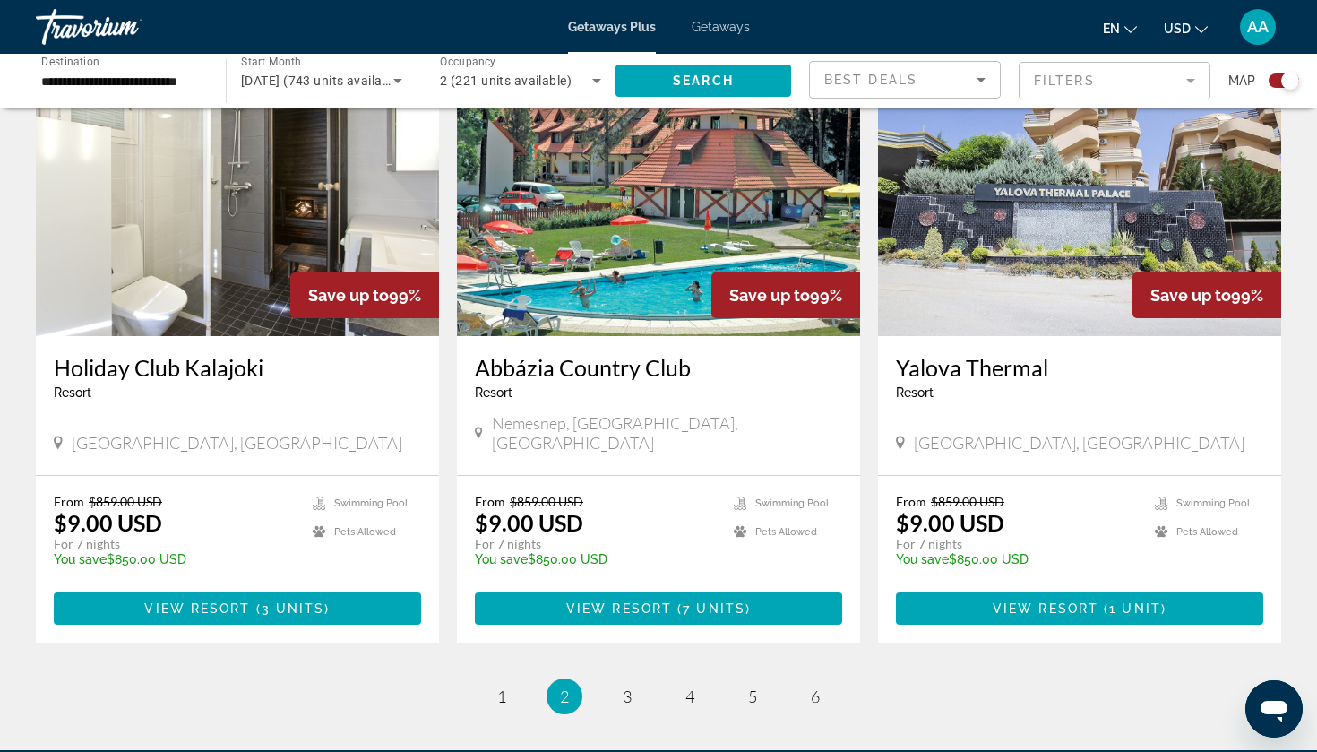
scroll to position [2525, 0]
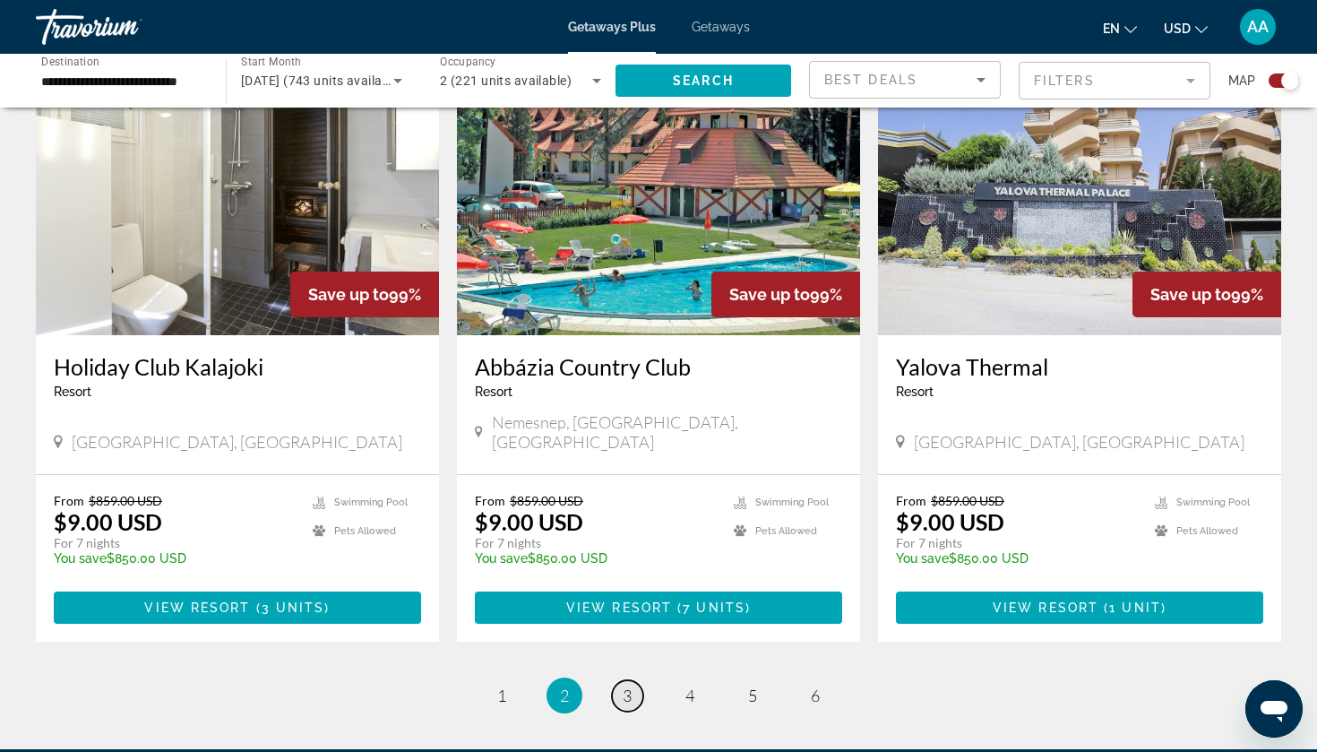
click at [633, 680] on link "page 3" at bounding box center [627, 695] width 31 height 31
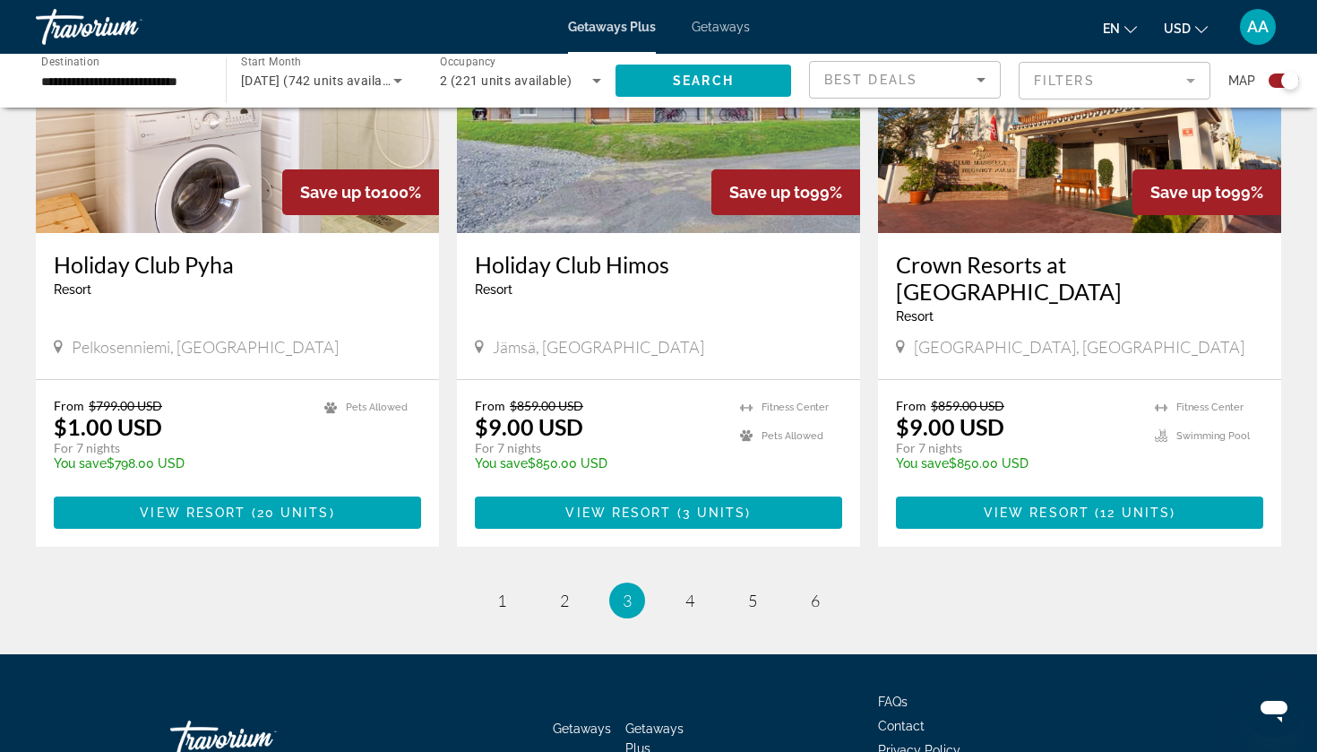
scroll to position [2612, 0]
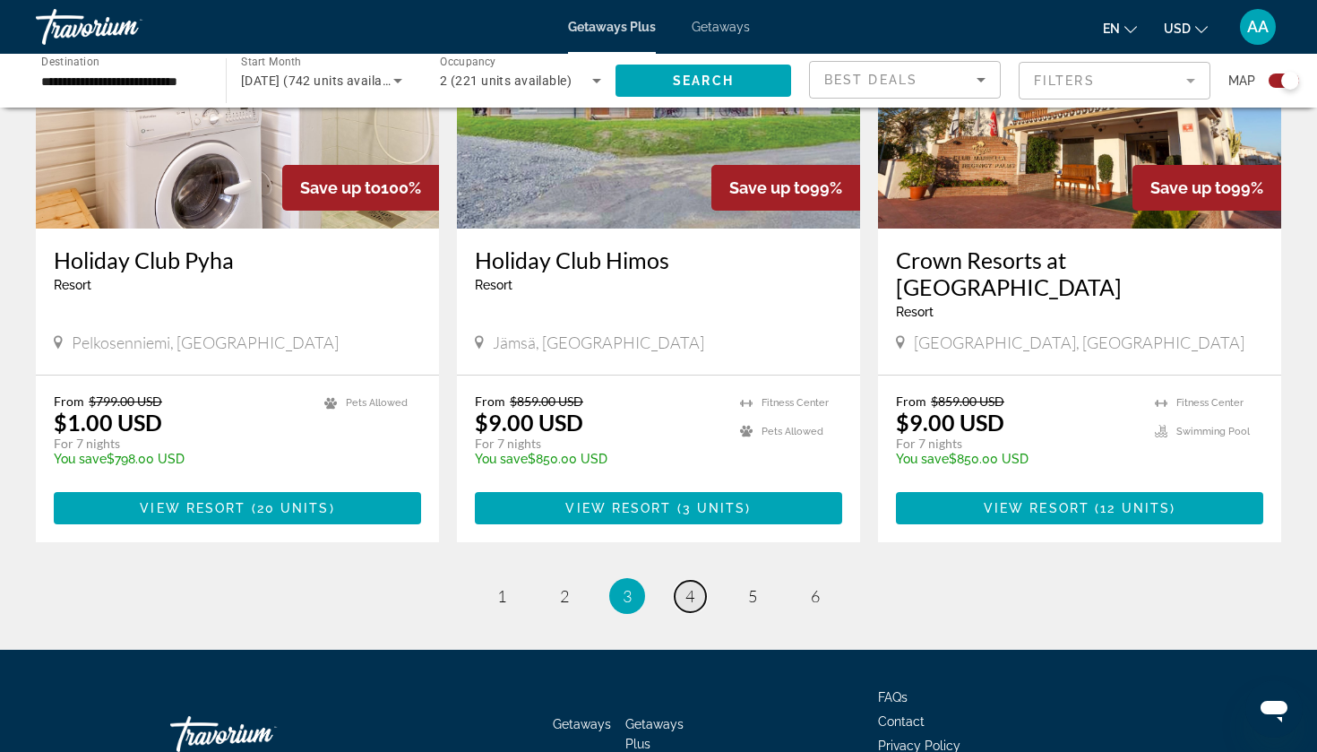
click at [691, 586] on span "4" at bounding box center [689, 596] width 9 height 20
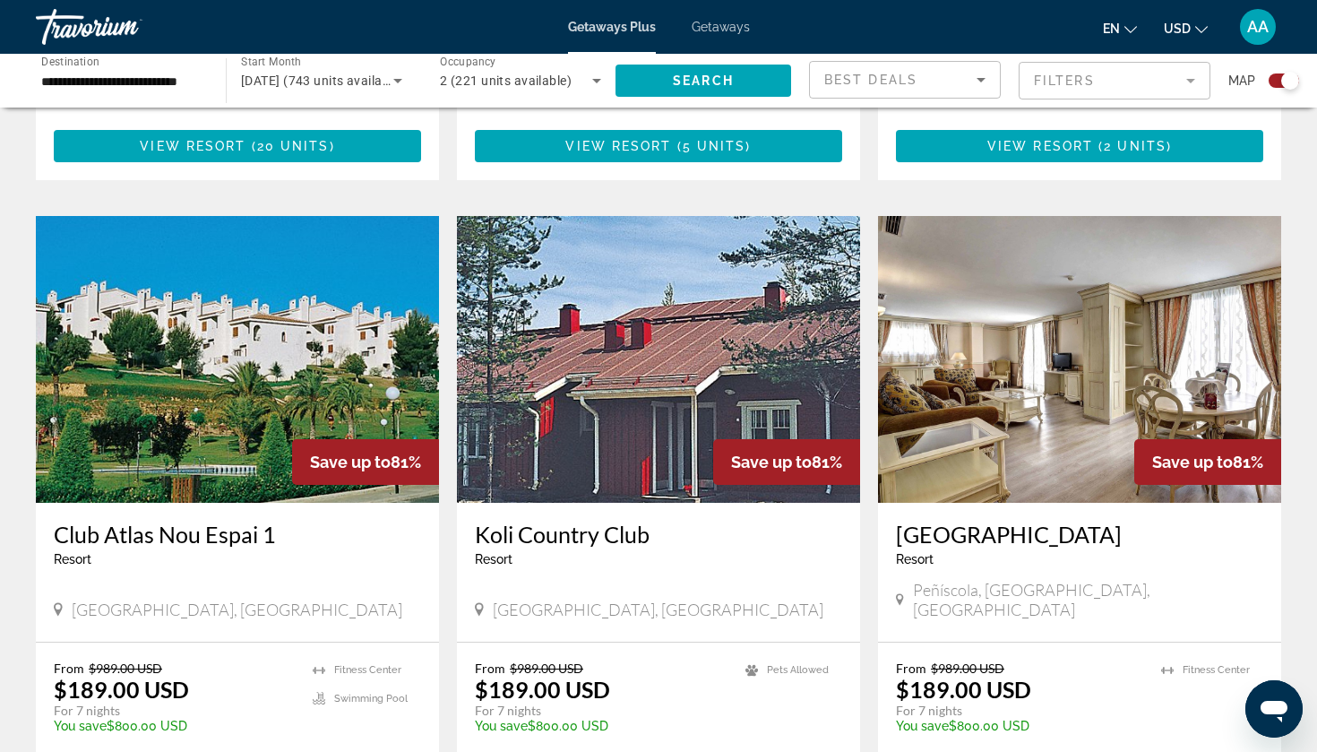
scroll to position [1144, 0]
